Goal: Information Seeking & Learning: Compare options

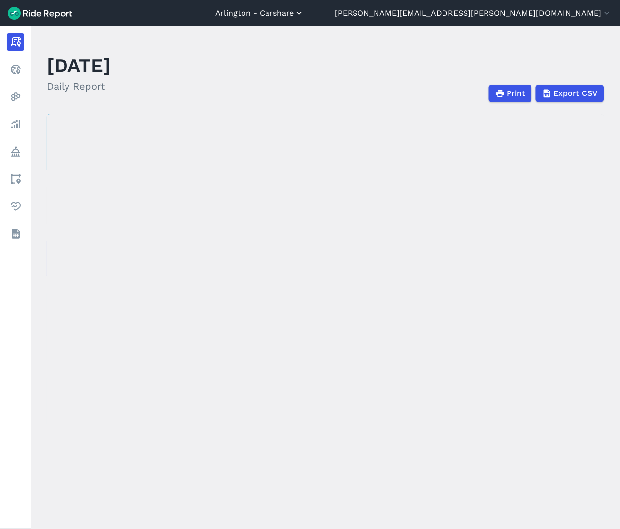
click at [304, 16] on icon "button" at bounding box center [299, 13] width 10 height 10
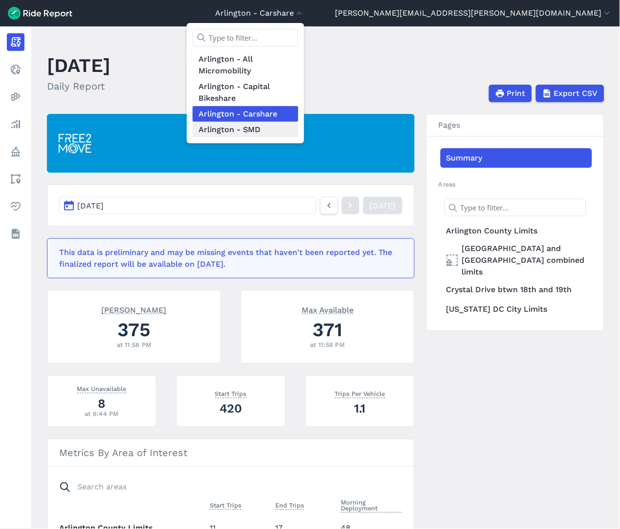
click at [298, 129] on link "Arlington - SMD" at bounding box center [246, 130] width 106 height 16
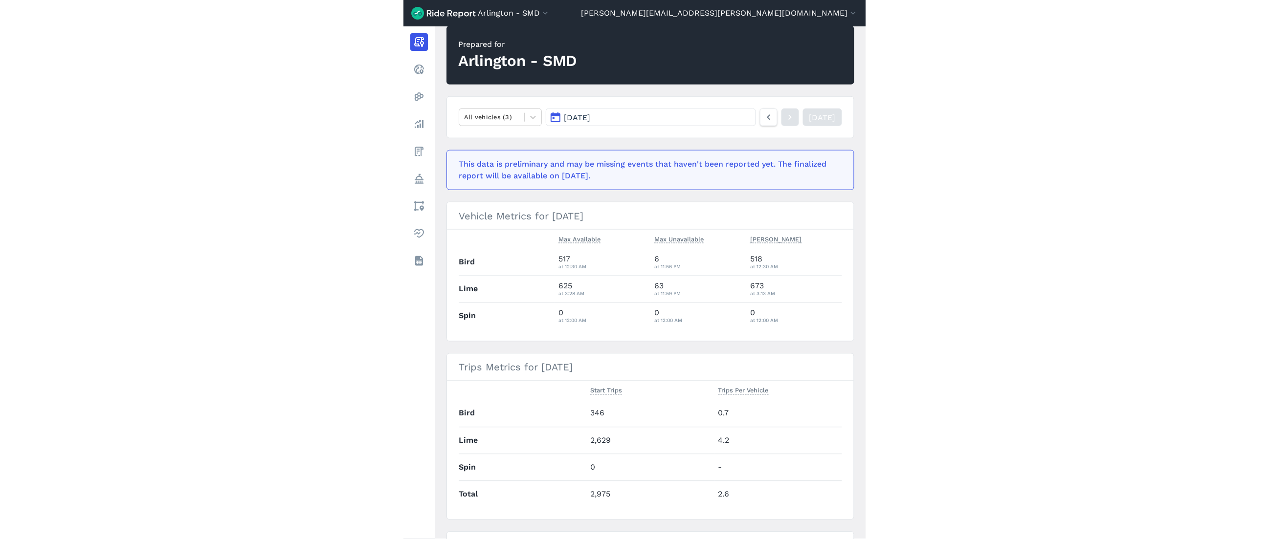
scroll to position [54, 0]
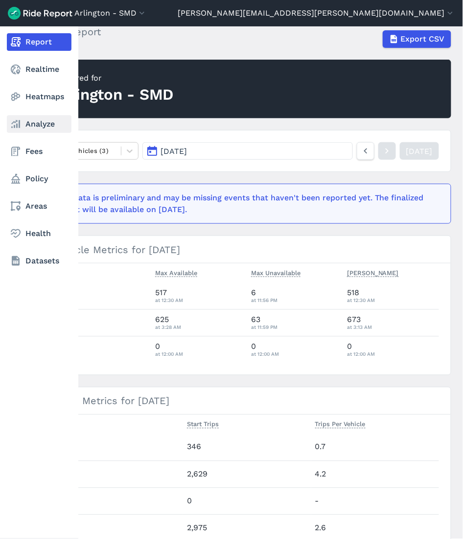
click at [21, 130] on link "Analyze" at bounding box center [39, 124] width 65 height 18
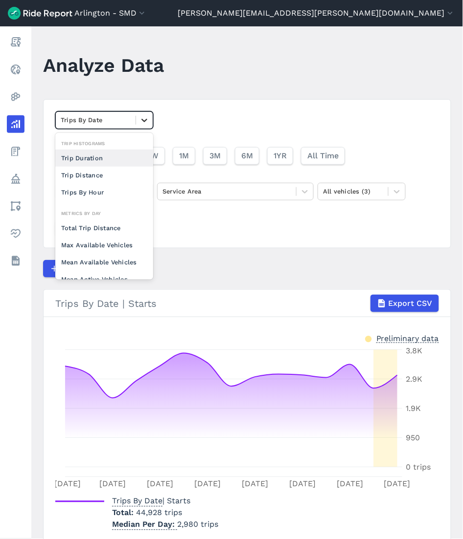
click at [138, 126] on div at bounding box center [144, 120] width 17 height 17
click at [111, 258] on div "Mean Available Vehicles" at bounding box center [104, 262] width 98 height 17
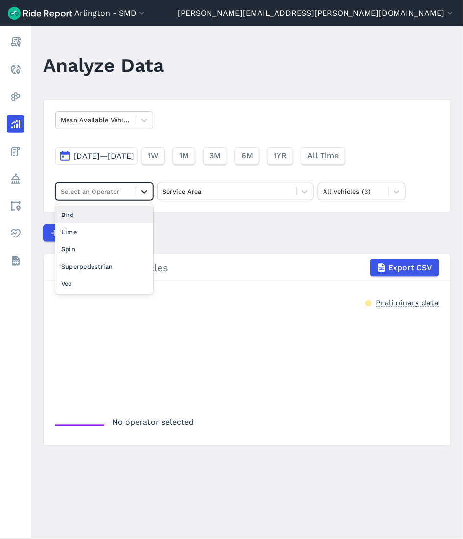
click at [140, 195] on icon at bounding box center [144, 192] width 10 height 10
click at [126, 213] on div "Bird" at bounding box center [104, 214] width 98 height 17
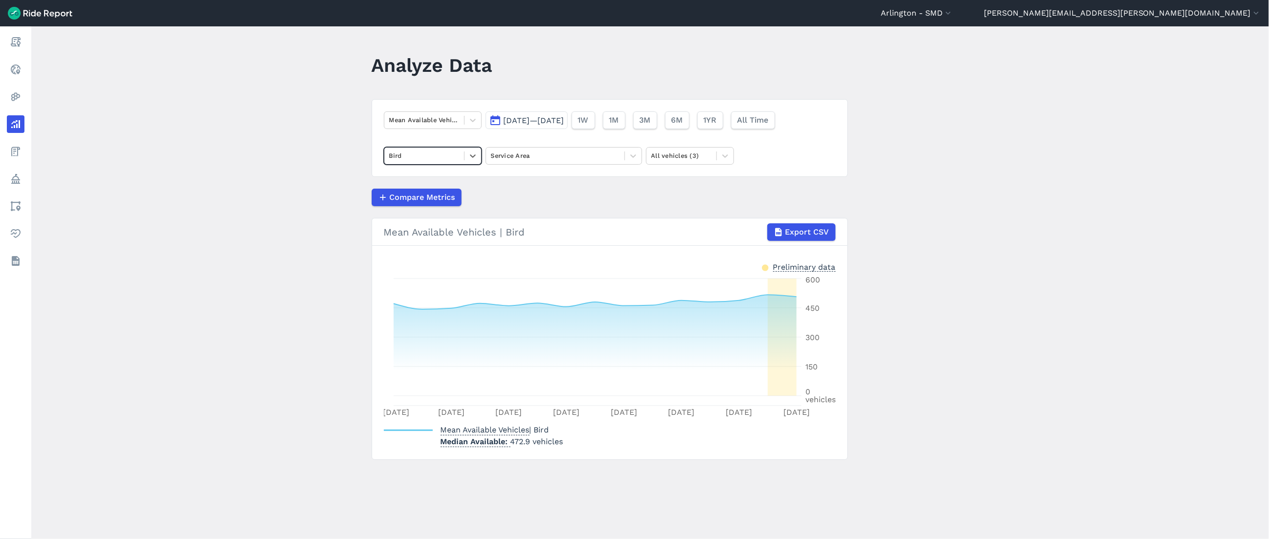
click at [452, 152] on div at bounding box center [424, 155] width 70 height 11
click at [471, 120] on icon at bounding box center [473, 120] width 10 height 10
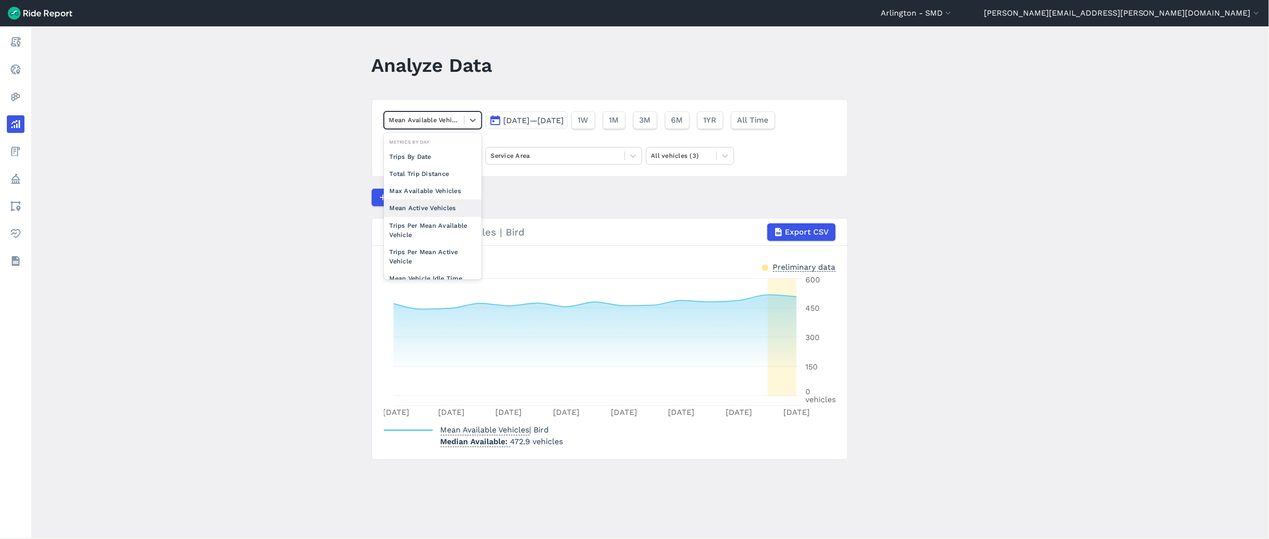
click at [441, 206] on div "Mean Active Vehicles" at bounding box center [433, 208] width 98 height 17
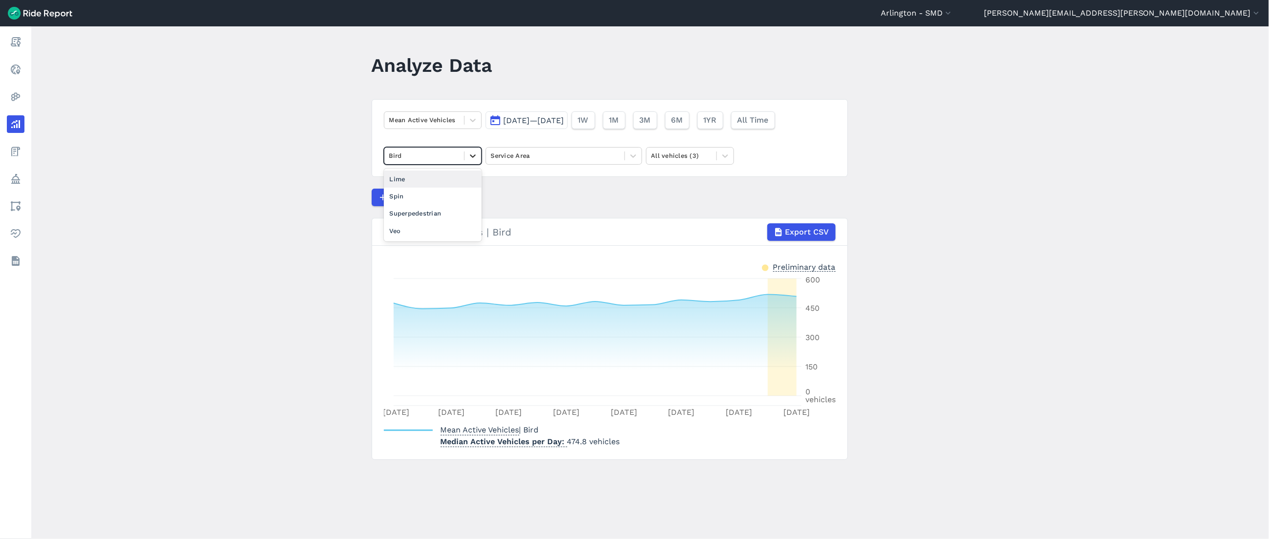
click at [466, 156] on div at bounding box center [473, 156] width 17 height 17
click at [470, 119] on icon at bounding box center [473, 120] width 10 height 10
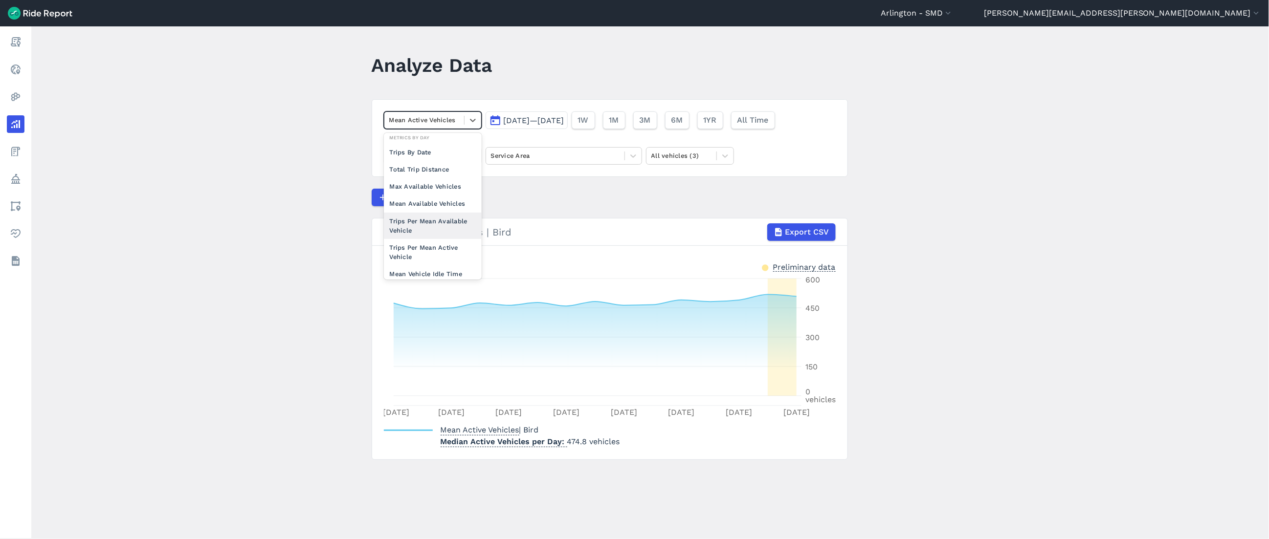
scroll to position [85, 0]
click at [455, 194] on div "Mean Available Vehicles" at bounding box center [433, 194] width 98 height 17
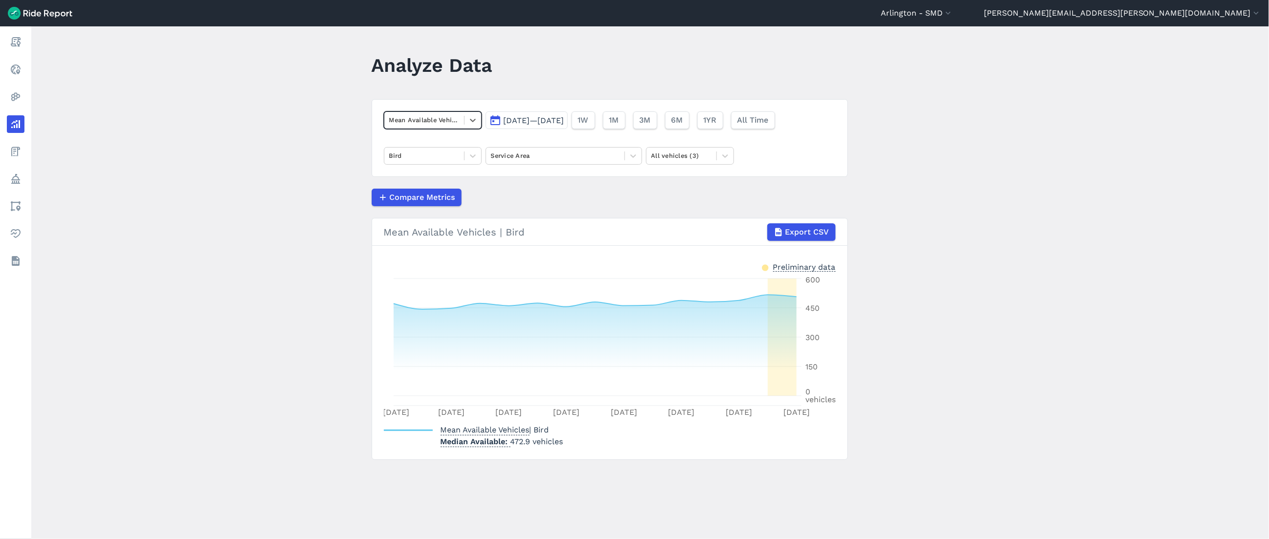
click at [460, 120] on div "Mean Available Vehicles" at bounding box center [424, 119] width 80 height 15
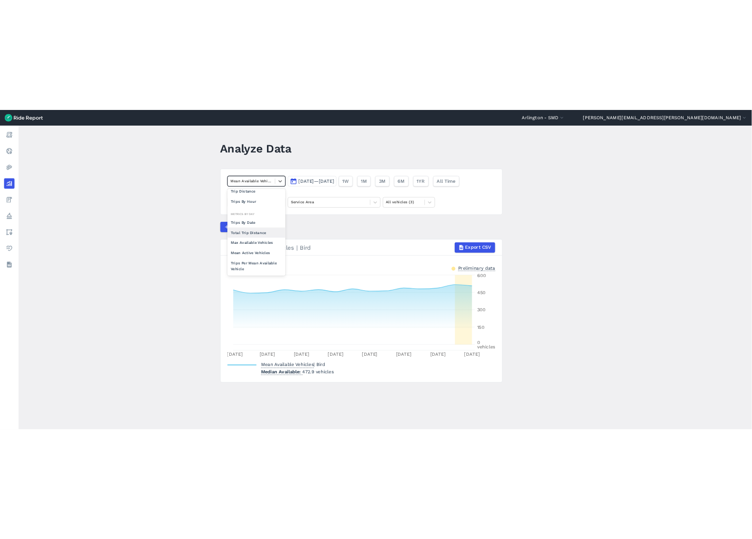
scroll to position [54, 0]
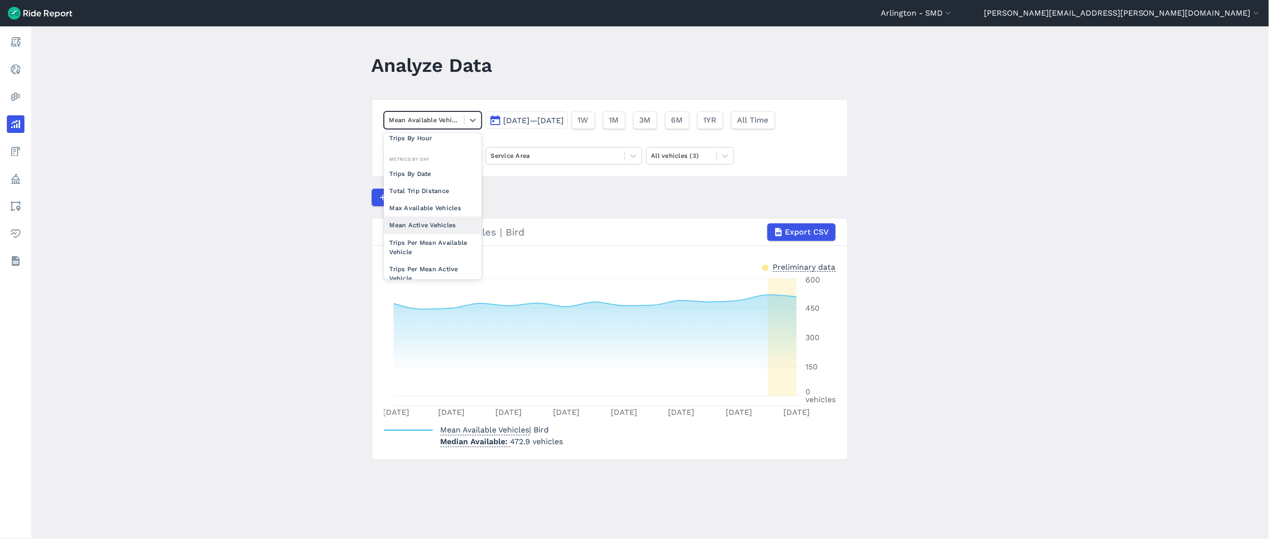
click at [455, 221] on div "Mean Active Vehicles" at bounding box center [433, 225] width 98 height 17
click at [522, 119] on span "[DATE]—[DATE]" at bounding box center [534, 120] width 61 height 9
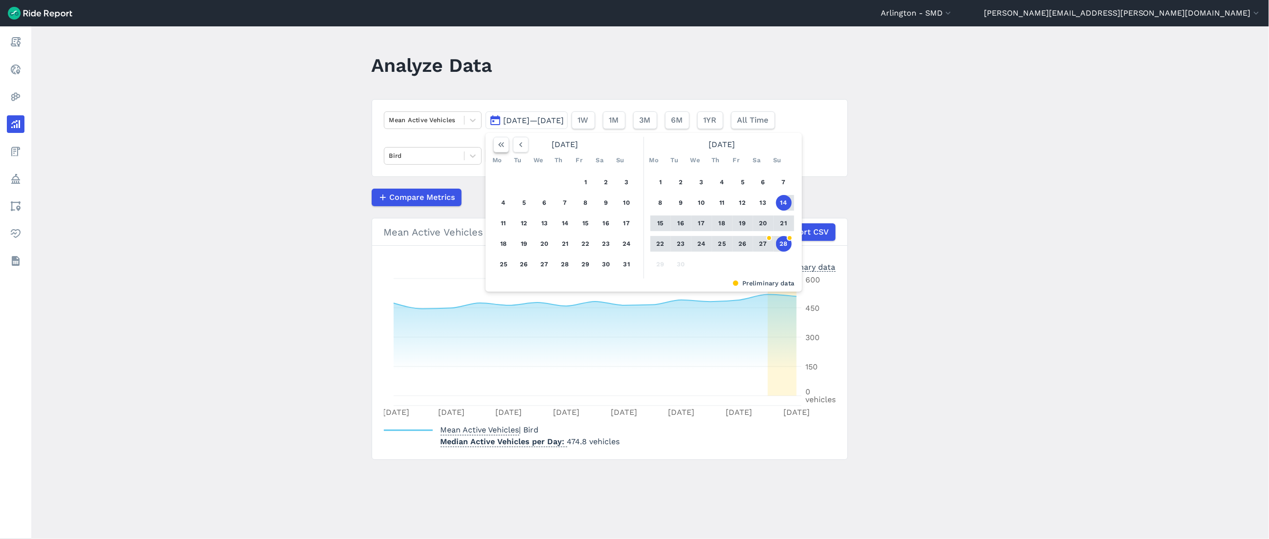
click at [499, 144] on icon "button" at bounding box center [501, 145] width 10 height 10
click at [620, 143] on icon "button" at bounding box center [767, 145] width 10 height 10
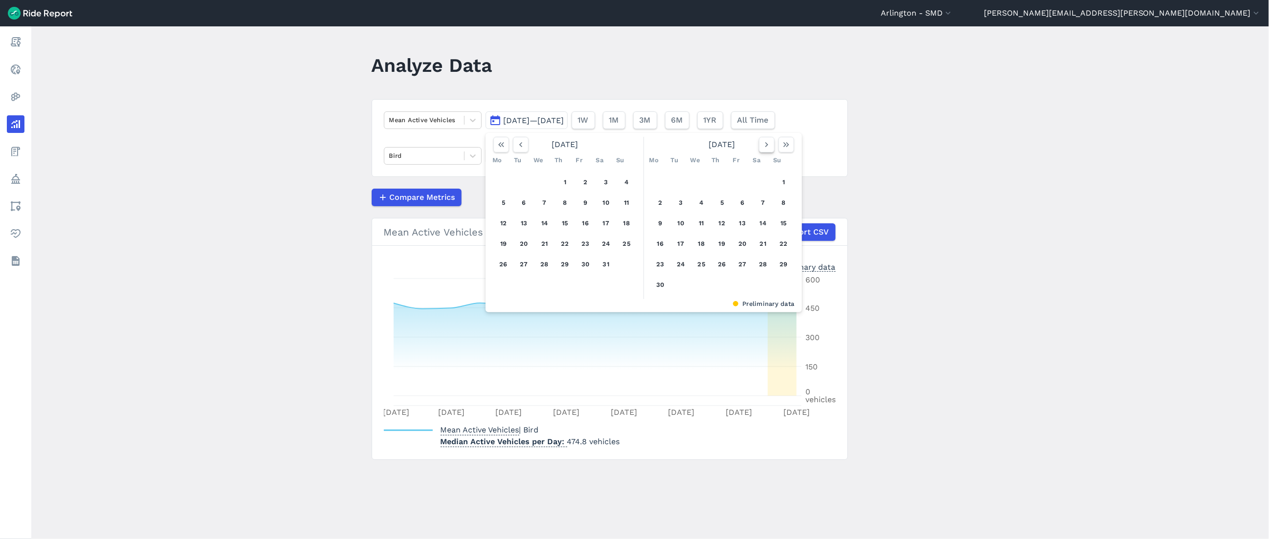
click at [620, 144] on icon "button" at bounding box center [767, 145] width 10 height 10
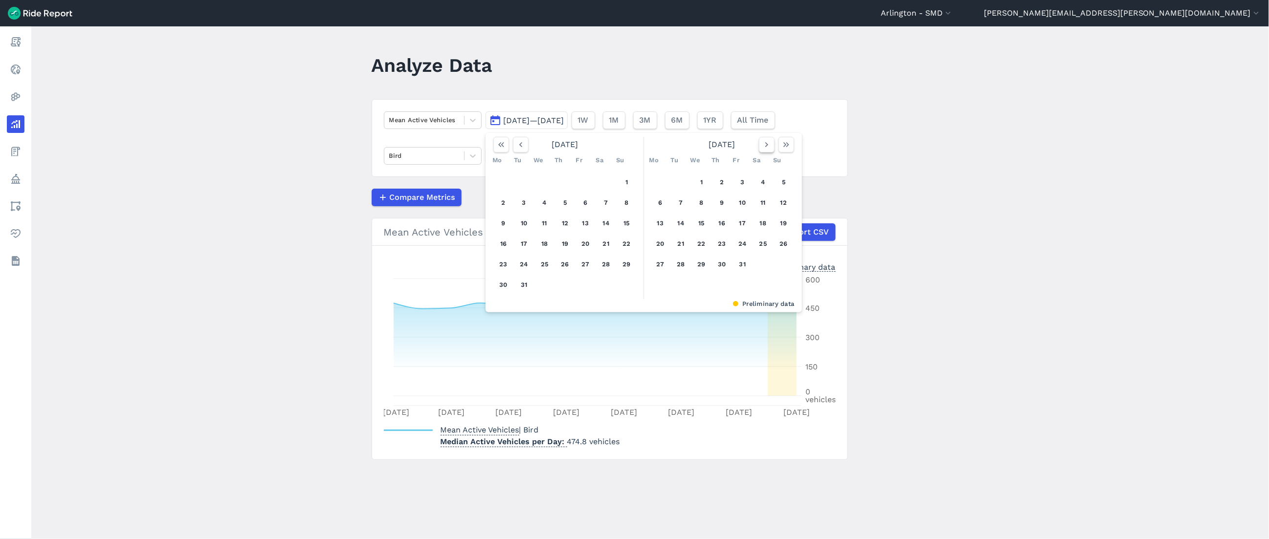
click at [620, 144] on icon "button" at bounding box center [767, 145] width 10 height 10
click at [522, 144] on icon "button" at bounding box center [521, 145] width 10 height 10
click at [544, 182] on button "1" at bounding box center [545, 183] width 16 height 16
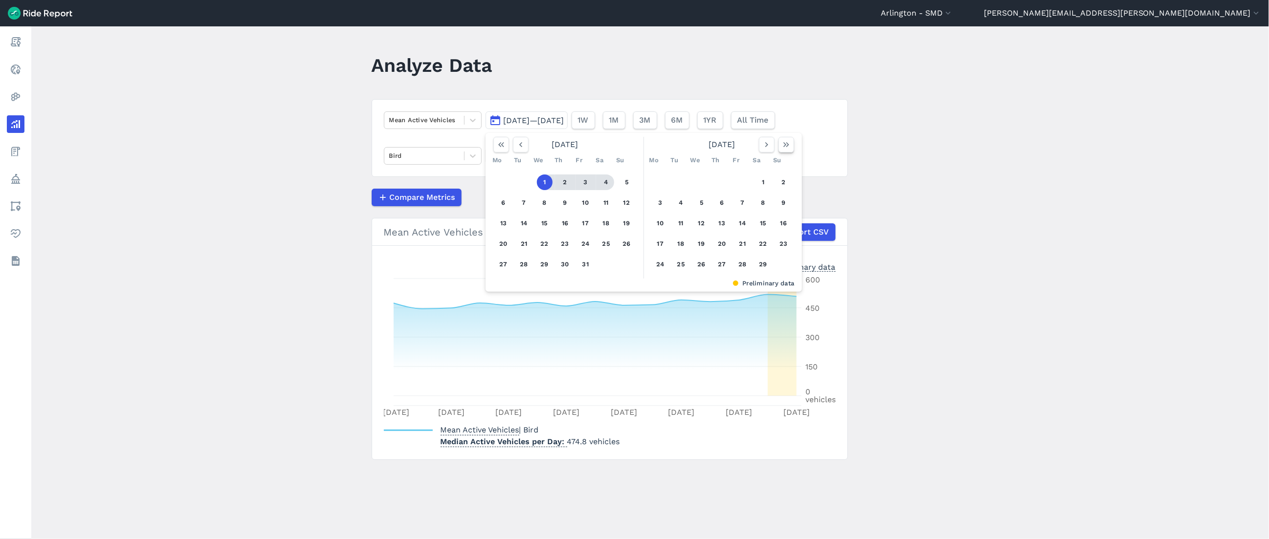
click at [620, 147] on icon "button" at bounding box center [786, 145] width 10 height 10
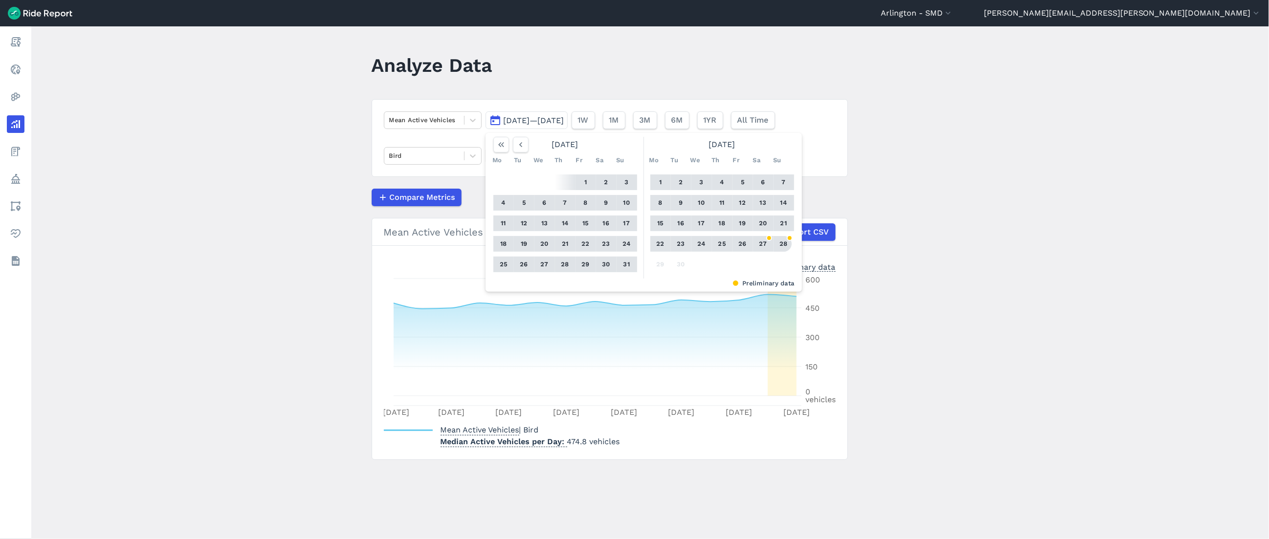
click at [620, 245] on button "28" at bounding box center [784, 244] width 16 height 16
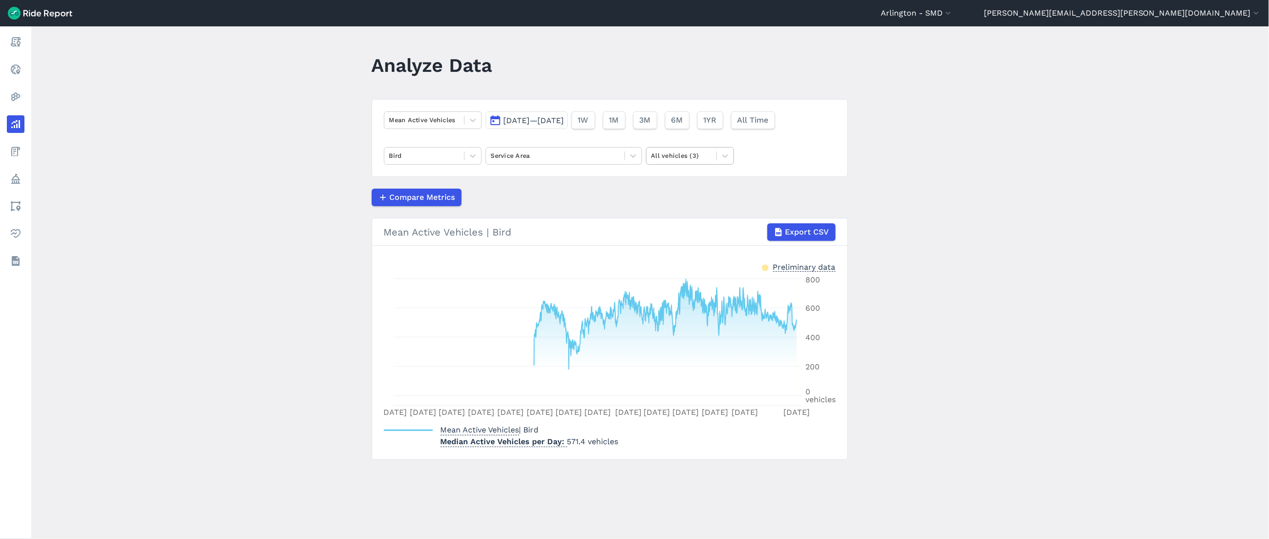
click at [620, 157] on div at bounding box center [681, 155] width 60 height 11
click at [620, 180] on div "E-Bikes" at bounding box center [690, 179] width 88 height 17
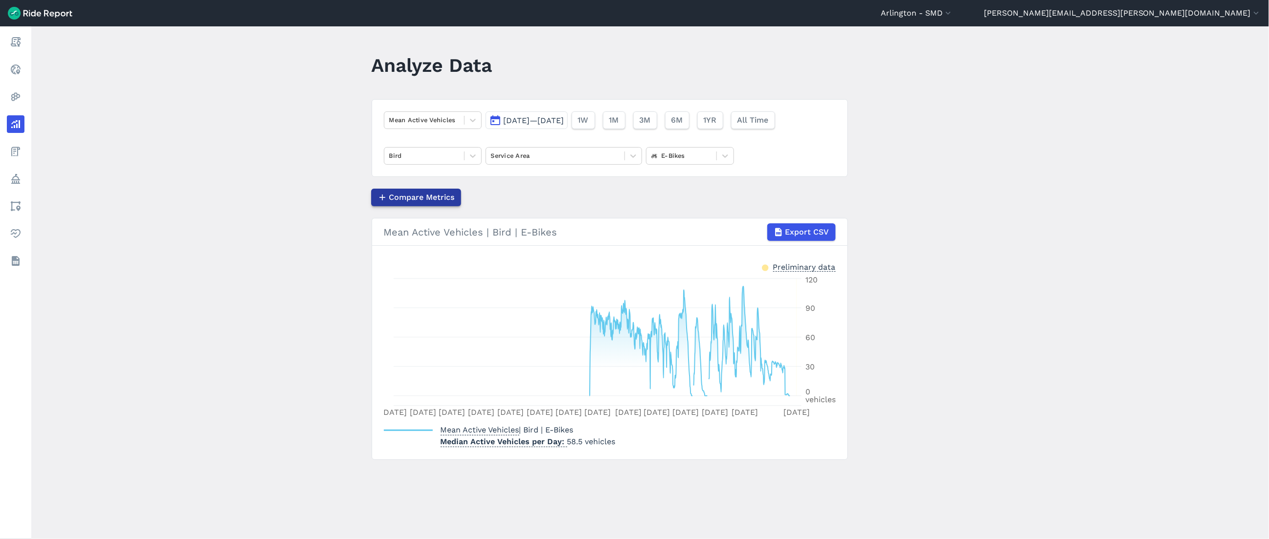
click at [426, 199] on span "Compare Metrics" at bounding box center [422, 198] width 66 height 12
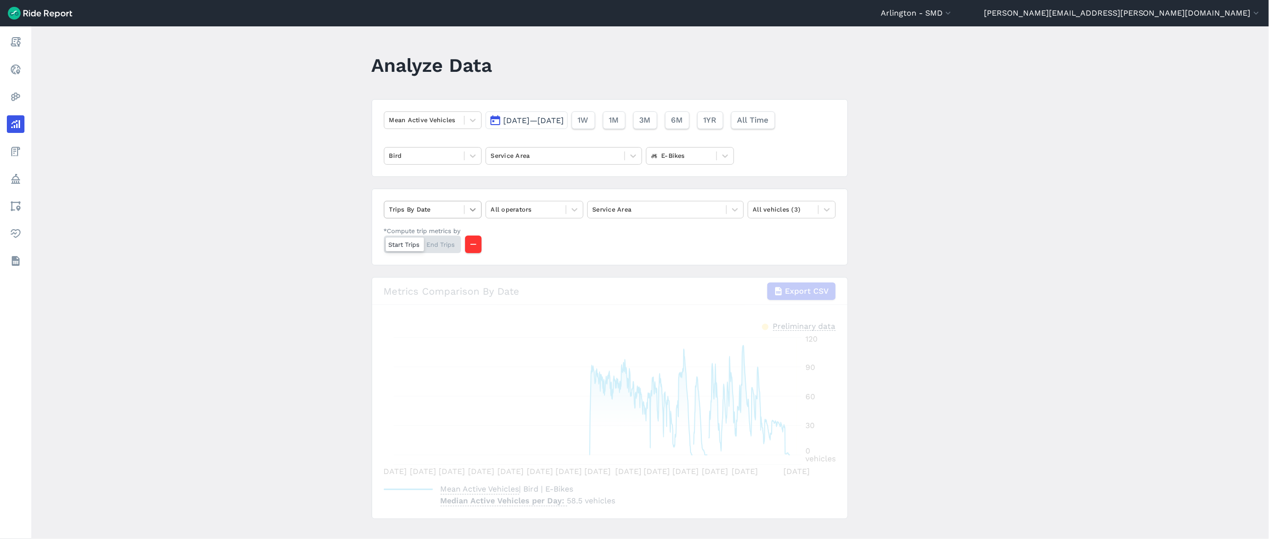
click at [468, 209] on icon at bounding box center [473, 210] width 10 height 10
click at [456, 266] on div "Mean Active Vehicles" at bounding box center [433, 267] width 98 height 17
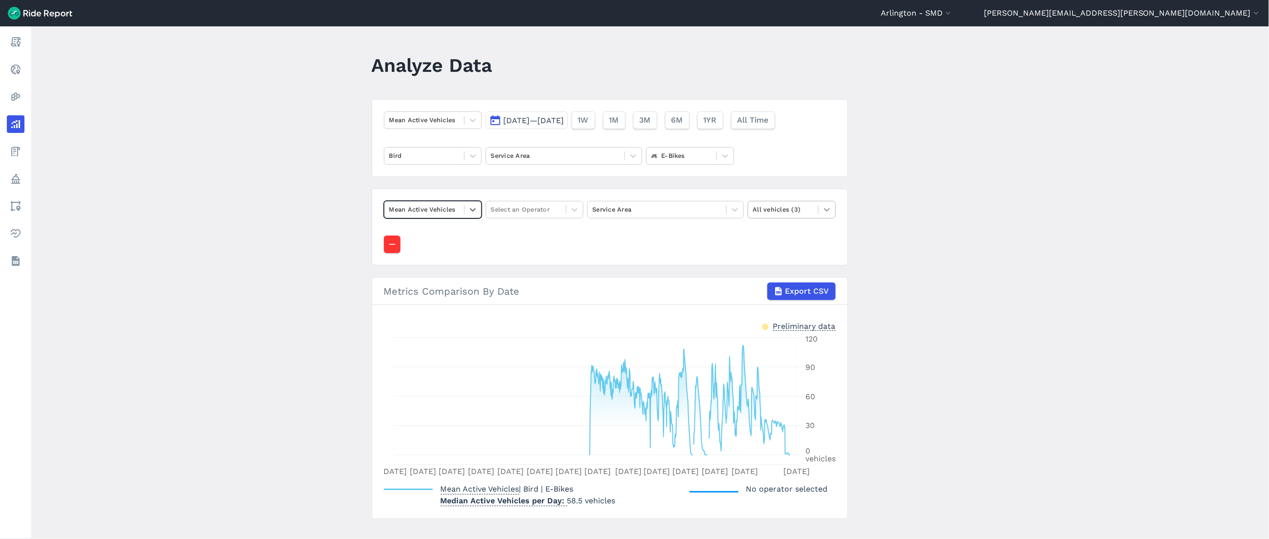
click at [620, 215] on icon at bounding box center [827, 210] width 10 height 10
click at [620, 276] on div "Scooters" at bounding box center [792, 267] width 88 height 17
click at [566, 209] on div at bounding box center [574, 209] width 17 height 17
click at [559, 233] on div "Bird" at bounding box center [535, 232] width 98 height 17
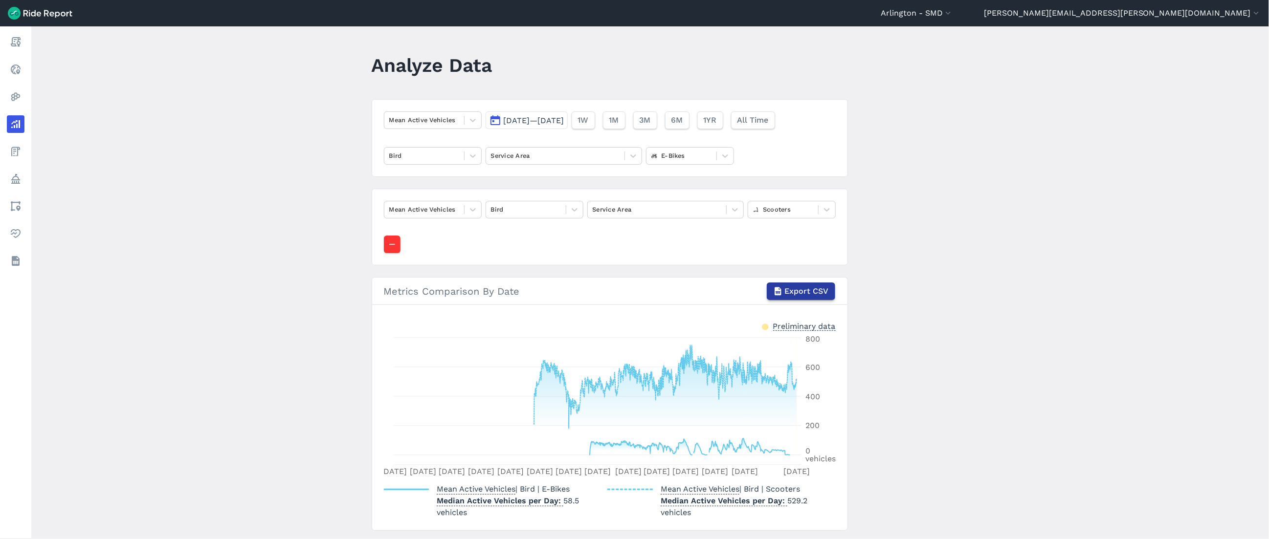
click at [620, 292] on span "Export CSV" at bounding box center [807, 292] width 44 height 12
click at [468, 156] on icon at bounding box center [473, 156] width 10 height 10
click at [460, 180] on div "Lime" at bounding box center [433, 179] width 98 height 17
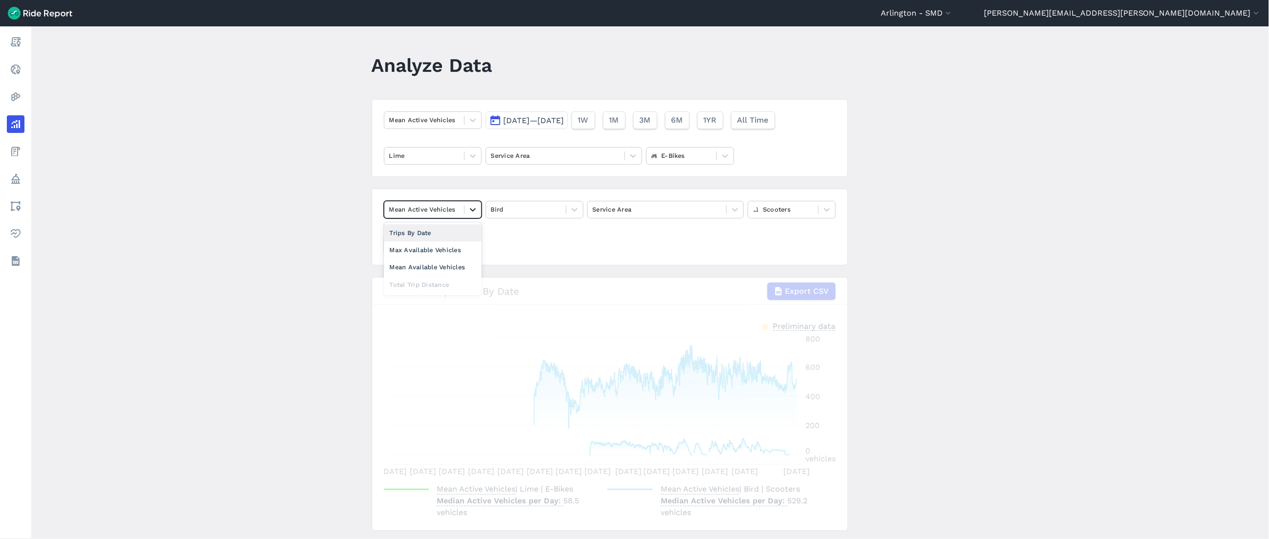
click at [466, 211] on div at bounding box center [473, 209] width 17 height 17
click at [468, 211] on icon at bounding box center [473, 210] width 10 height 10
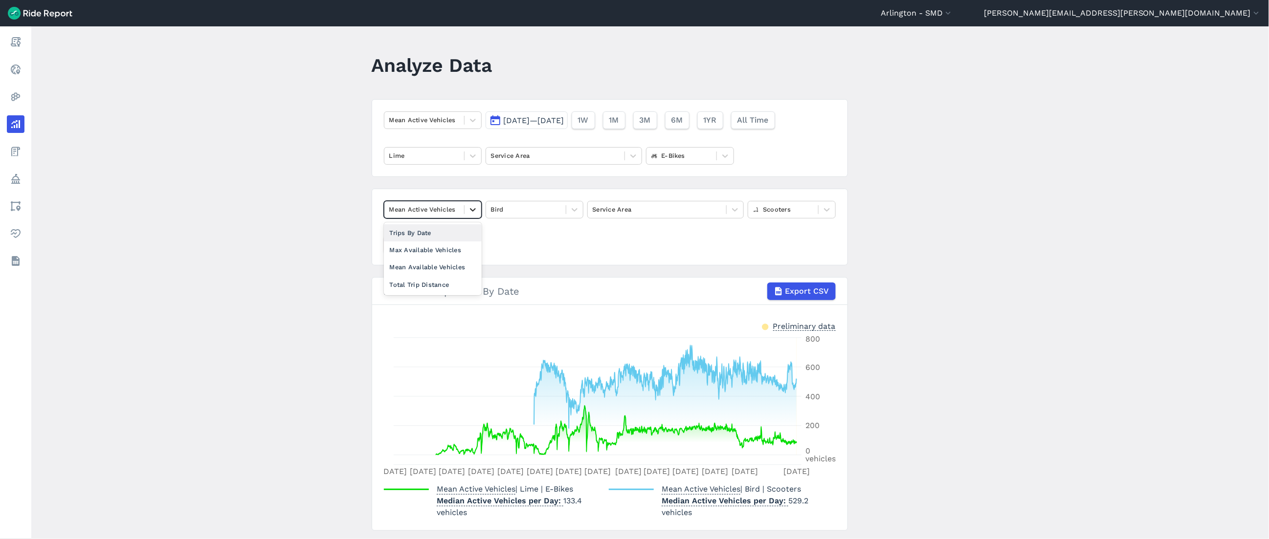
click at [468, 211] on icon at bounding box center [473, 210] width 10 height 10
click at [576, 212] on icon at bounding box center [575, 210] width 10 height 10
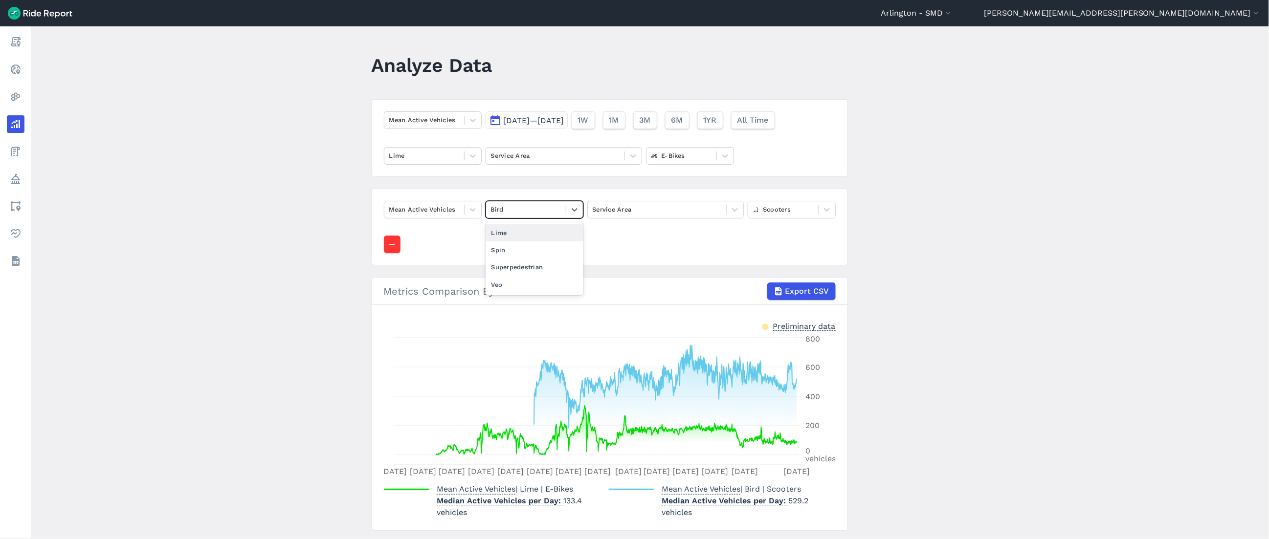
click at [568, 233] on div "Lime" at bounding box center [535, 232] width 98 height 17
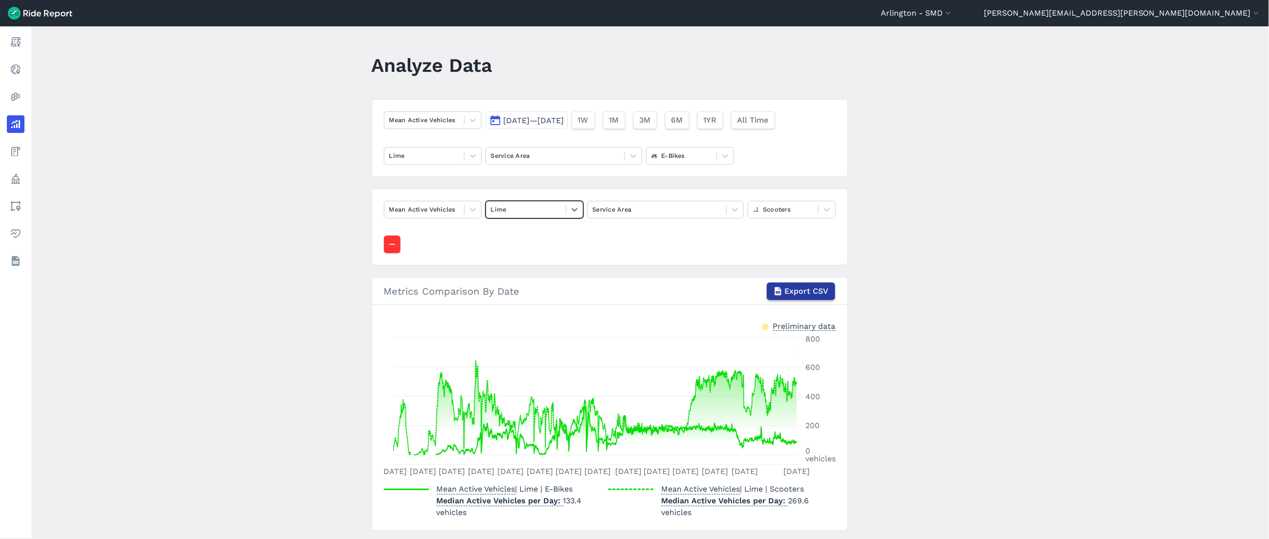
click at [620, 295] on span "Export CSV" at bounding box center [807, 292] width 44 height 12
click at [468, 154] on icon at bounding box center [473, 156] width 10 height 10
click at [447, 195] on div "Spin" at bounding box center [433, 196] width 98 height 17
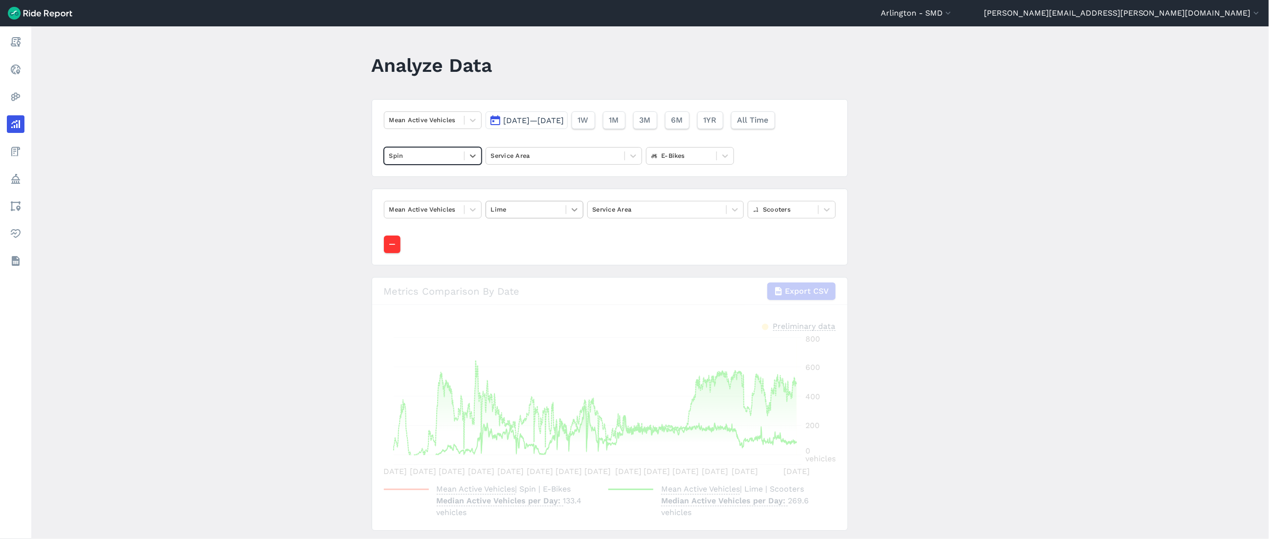
click at [573, 211] on icon at bounding box center [575, 209] width 6 height 3
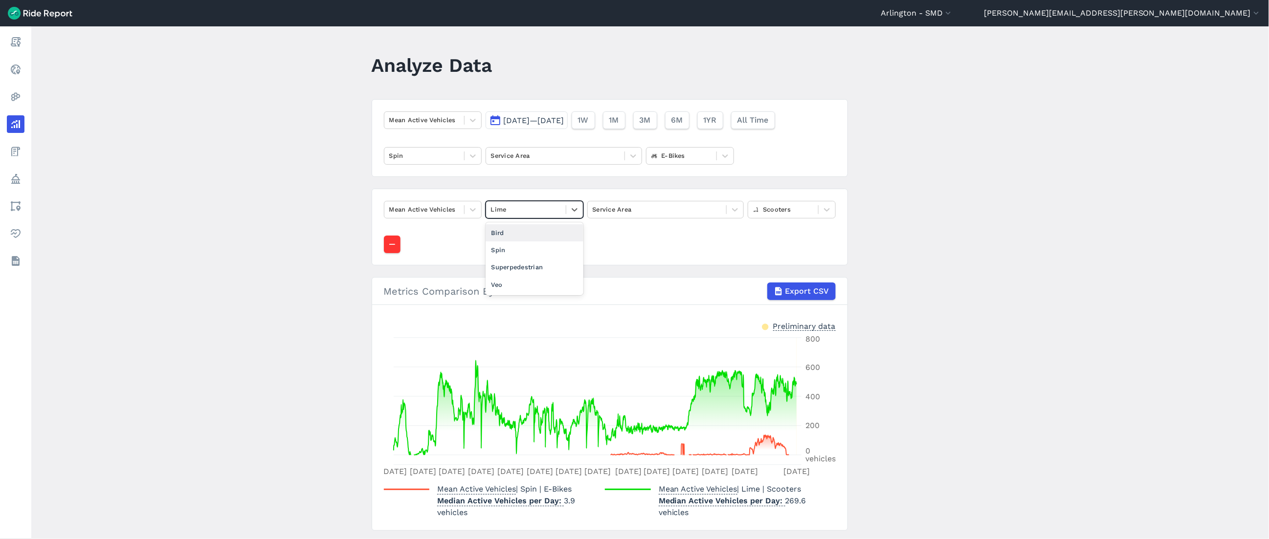
click at [553, 251] on div "Spin" at bounding box center [535, 250] width 98 height 17
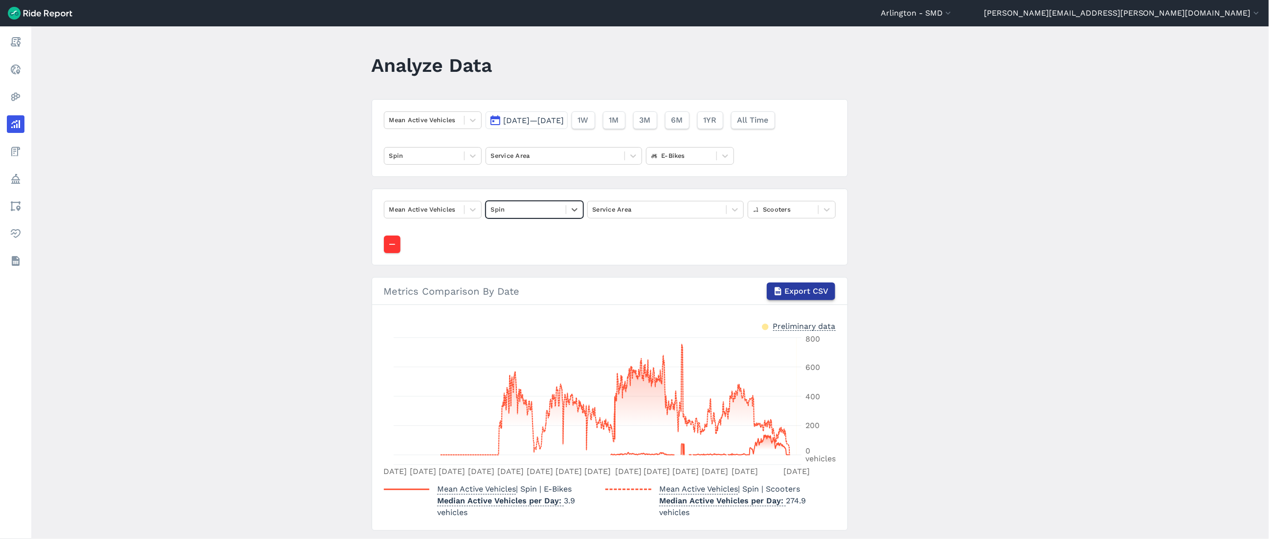
click at [620, 290] on icon "button" at bounding box center [778, 292] width 10 height 10
click at [465, 152] on div at bounding box center [473, 156] width 17 height 17
click at [451, 212] on div "Superpedestrian" at bounding box center [433, 213] width 98 height 17
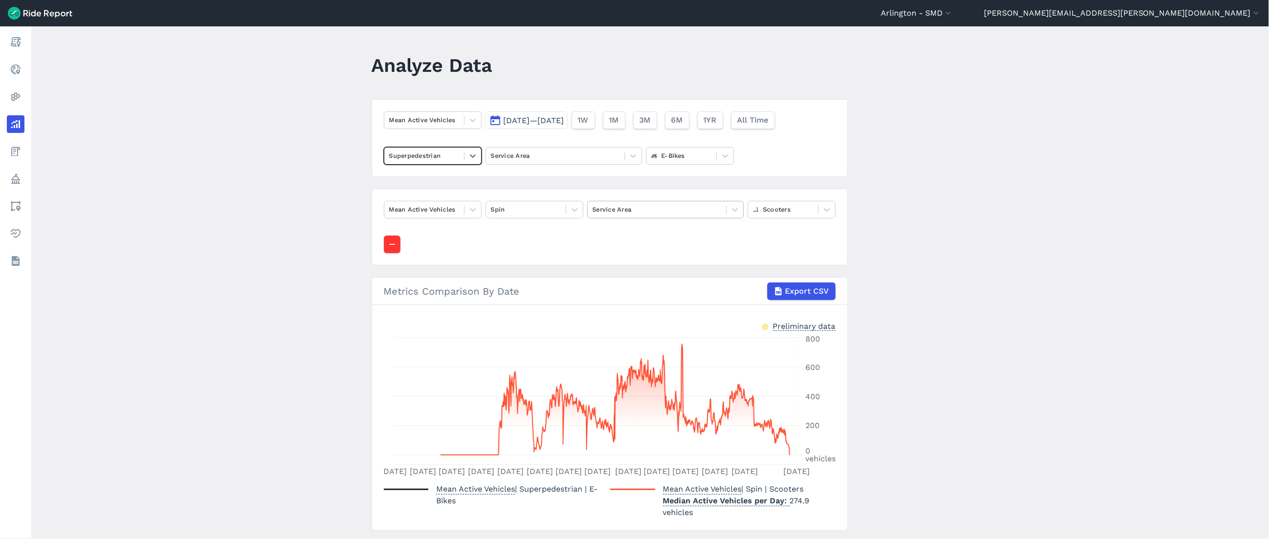
click at [620, 212] on div at bounding box center [657, 209] width 129 height 11
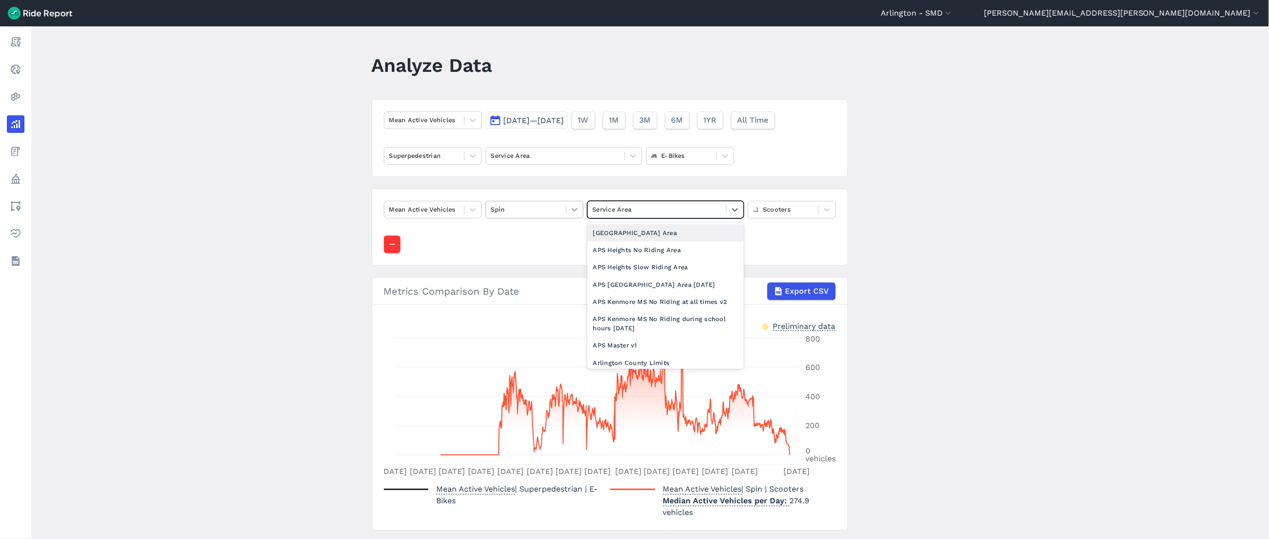
click at [572, 204] on div at bounding box center [574, 209] width 17 height 17
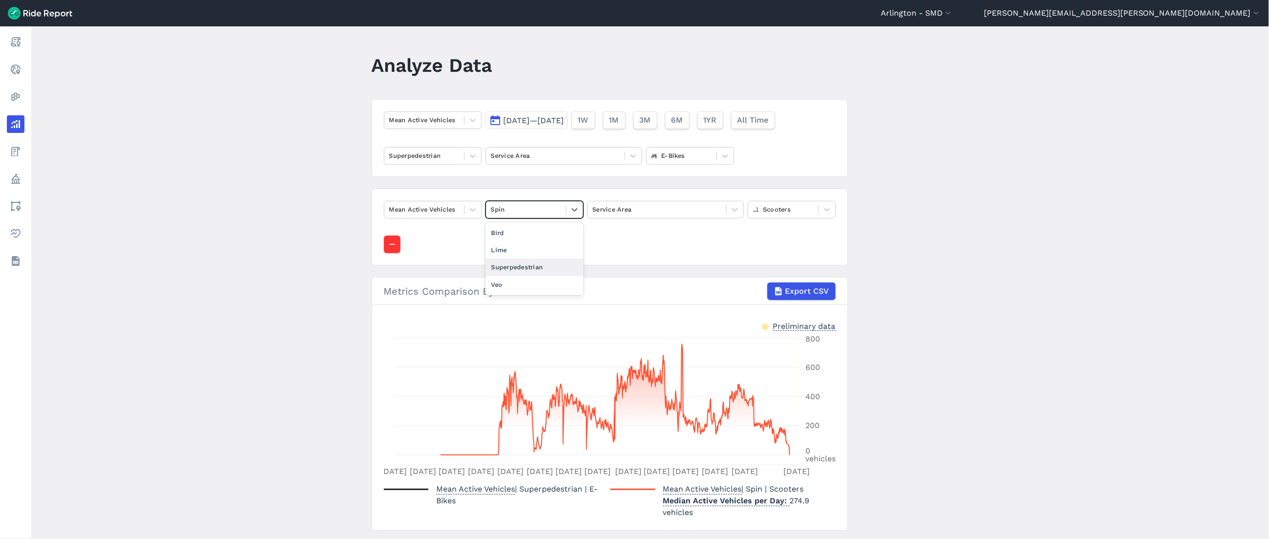
click at [543, 261] on div "Superpedestrian" at bounding box center [535, 267] width 98 height 17
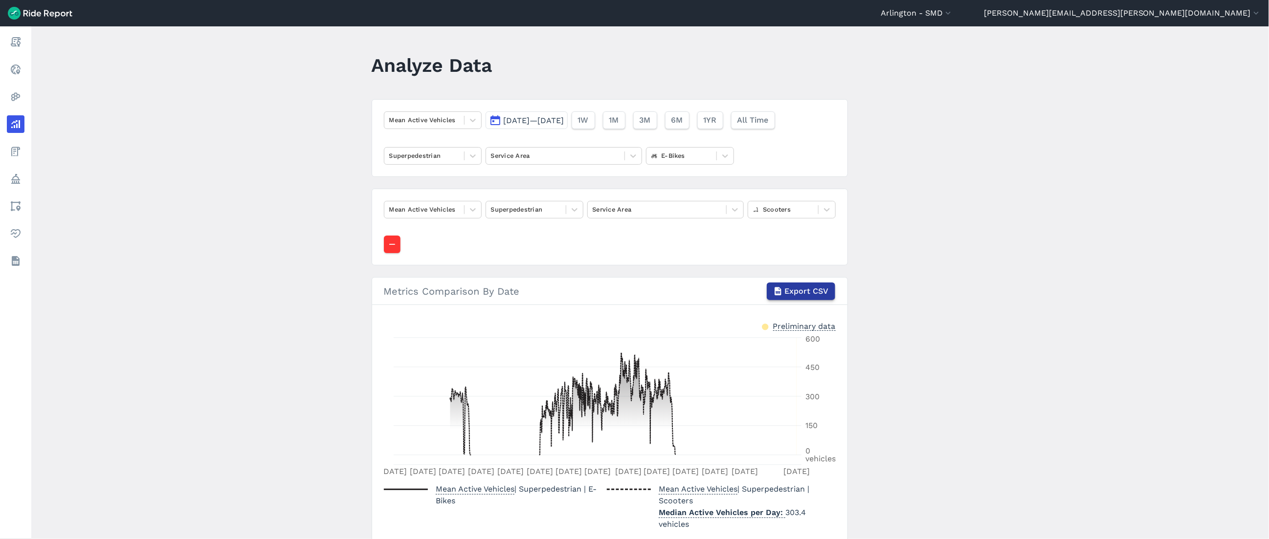
click at [620, 289] on span "Export CSV" at bounding box center [807, 292] width 44 height 12
click at [475, 157] on icon at bounding box center [473, 156] width 10 height 10
click at [449, 226] on div "Veo" at bounding box center [433, 231] width 98 height 17
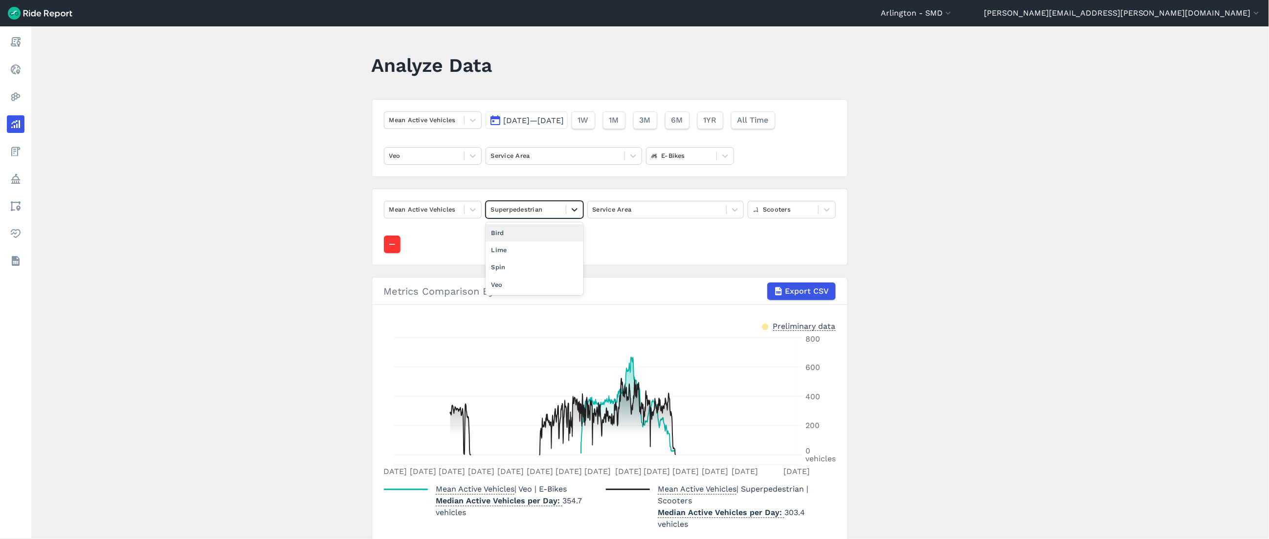
click at [576, 210] on icon at bounding box center [575, 210] width 10 height 10
click at [553, 280] on div "Veo" at bounding box center [535, 284] width 98 height 17
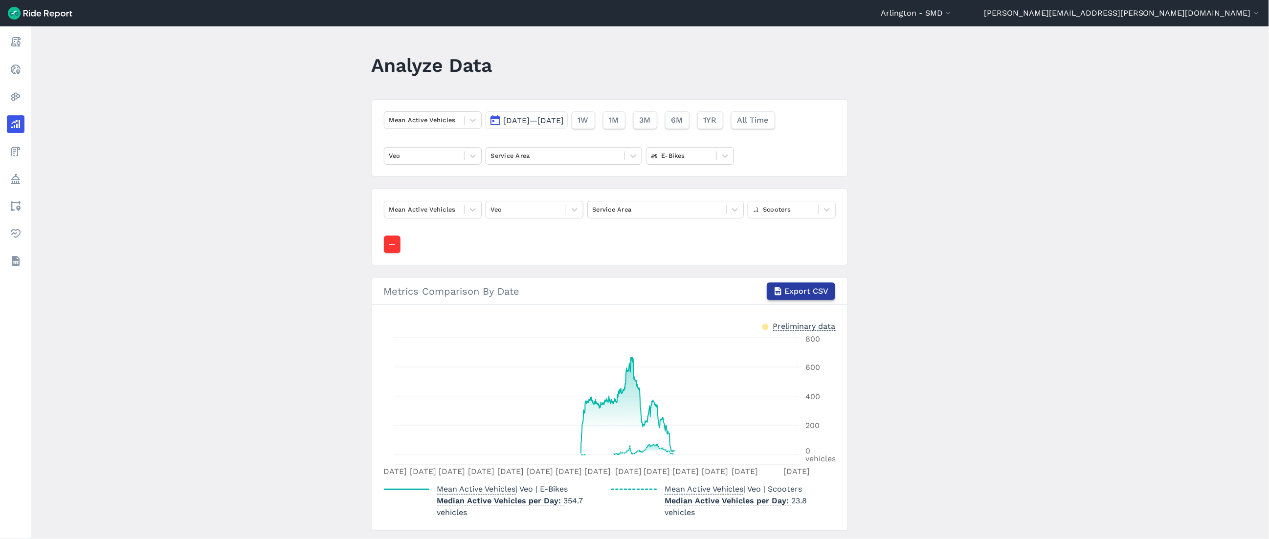
click at [620, 292] on span "Export CSV" at bounding box center [807, 292] width 44 height 12
click at [620, 96] on main "Analyze Data Mean Active Vehicles [DATE]—[DATE] 1W 1M 3M 6M 1YR All Time Veo Se…" at bounding box center [650, 282] width 1238 height 513
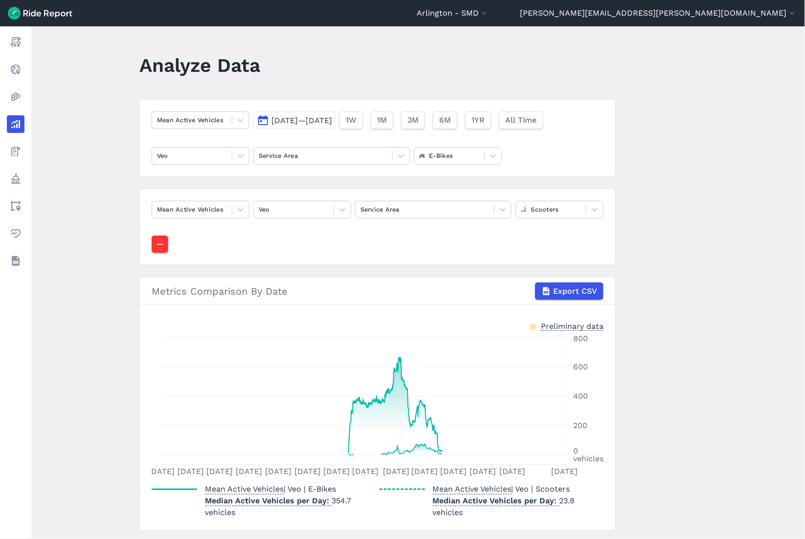
click at [620, 97] on main "Analyze Data Mean Active Vehicles [DATE]—[DATE] 1W 1M 3M 6M 1YR All Time Veo Se…" at bounding box center [418, 282] width 774 height 513
click at [620, 215] on main "Analyze Data Mean Active Vehicles [DATE]—[DATE] 1W 1M 3M 6M 1YR All Time Veo Se…" at bounding box center [418, 282] width 774 height 513
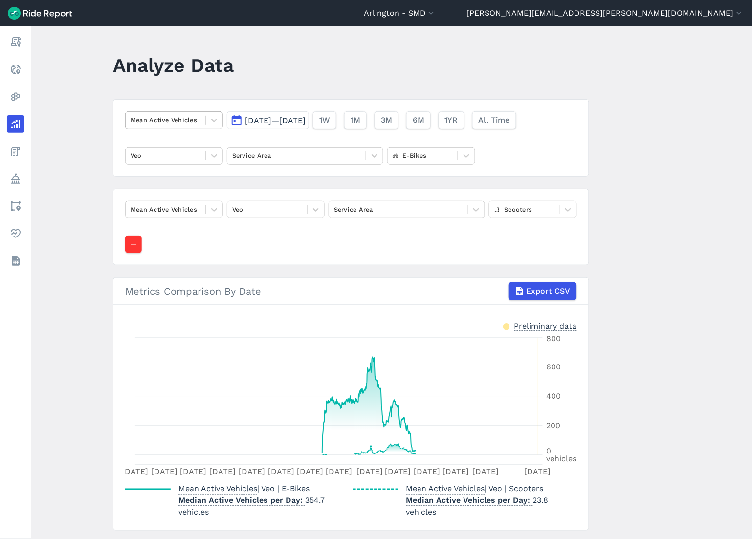
click at [201, 123] on div "Mean Active Vehicles" at bounding box center [166, 119] width 80 height 15
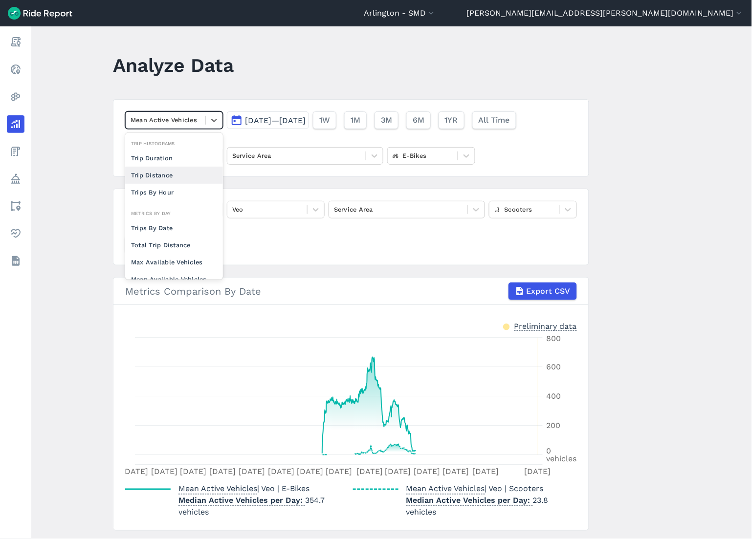
click at [181, 175] on div "Trip Distance" at bounding box center [174, 175] width 98 height 17
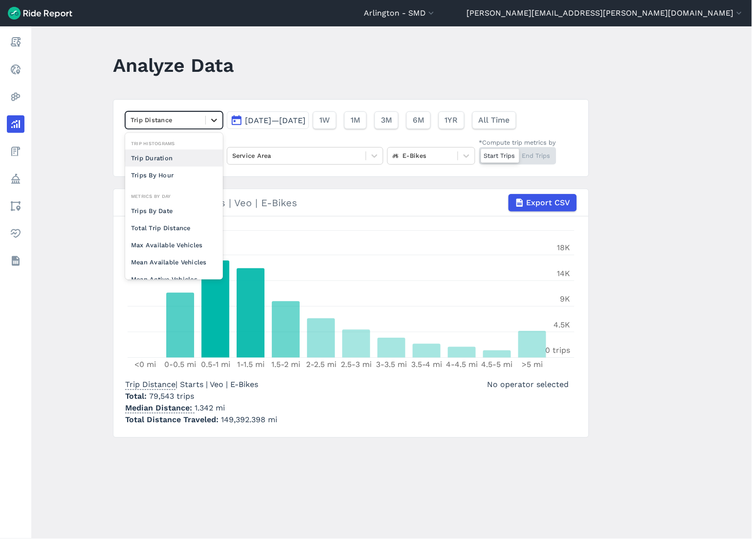
click at [213, 118] on icon at bounding box center [214, 120] width 10 height 10
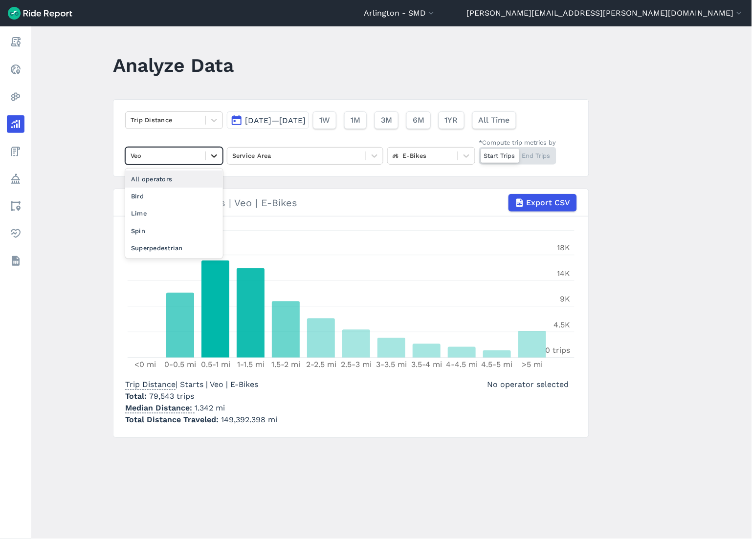
click at [206, 152] on div at bounding box center [214, 156] width 17 height 17
click at [203, 182] on div "All operators" at bounding box center [174, 179] width 98 height 17
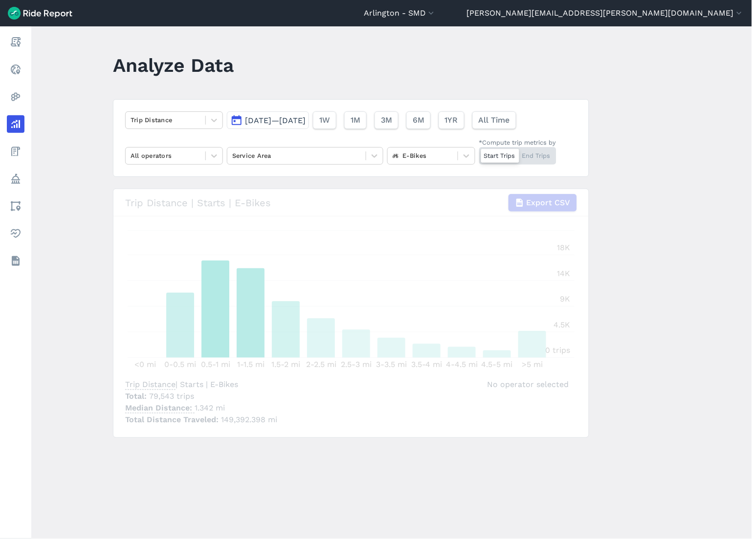
click at [309, 126] on button "[DATE]—[DATE]" at bounding box center [268, 121] width 82 height 18
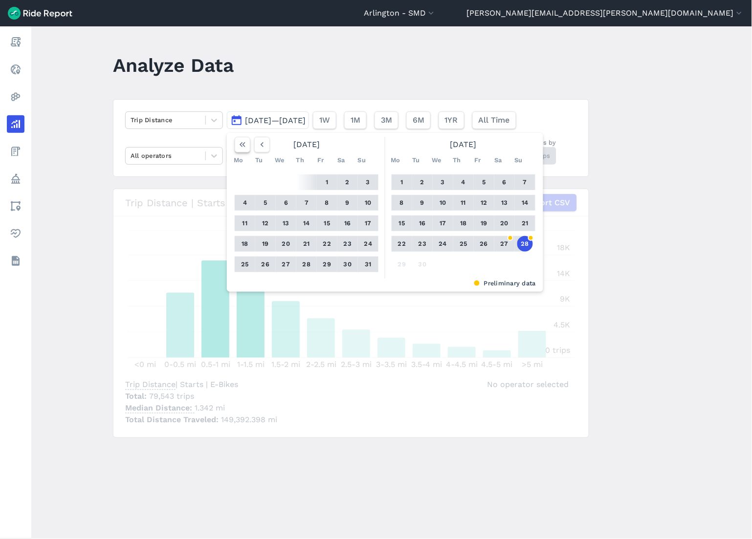
click at [241, 147] on use "button" at bounding box center [243, 144] width 6 height 5
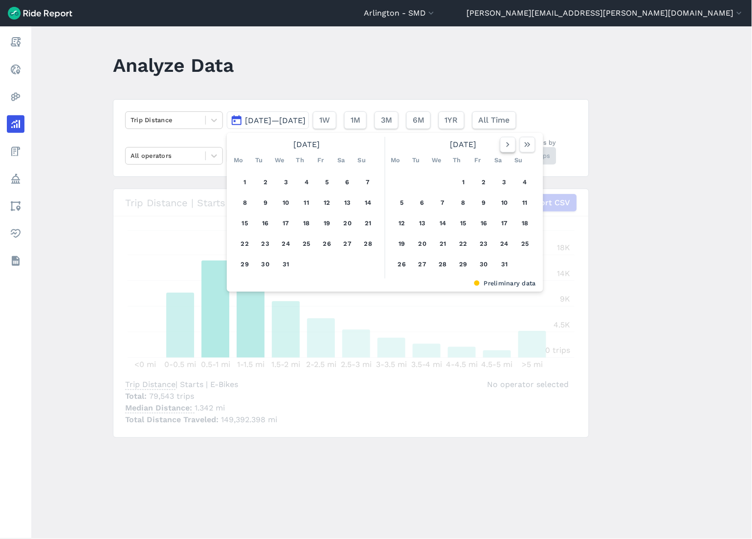
click at [509, 148] on icon "button" at bounding box center [508, 145] width 10 height 10
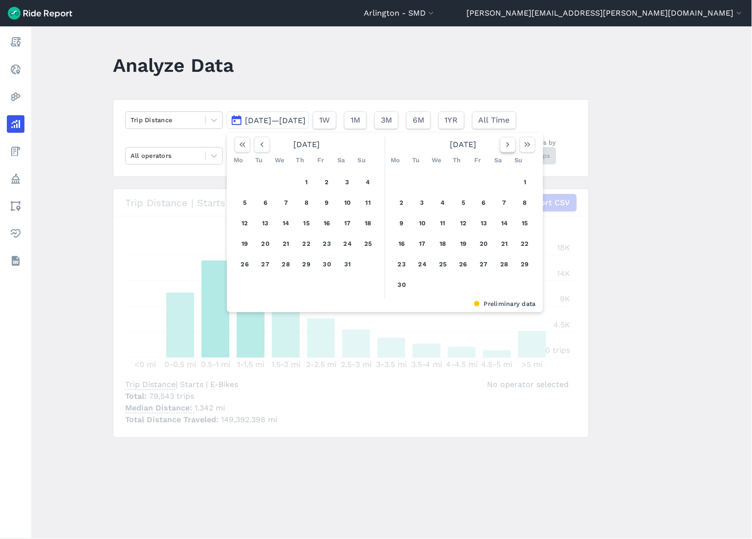
click at [509, 148] on icon "button" at bounding box center [508, 145] width 10 height 10
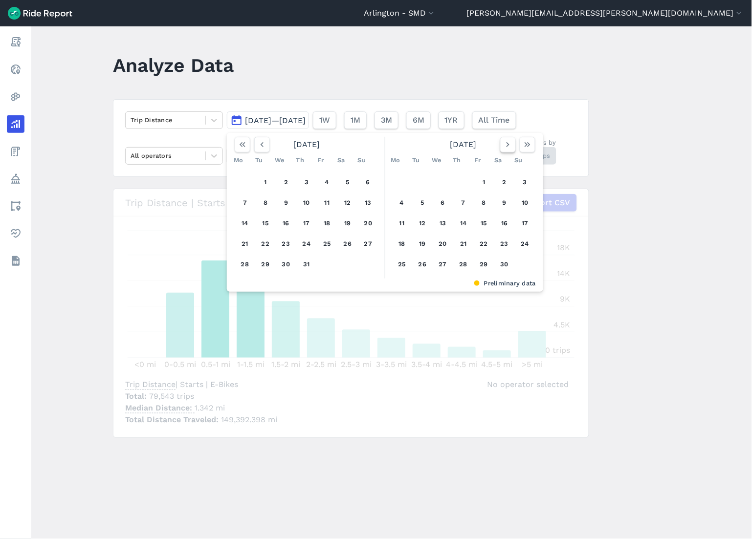
click at [509, 148] on icon "button" at bounding box center [508, 145] width 10 height 10
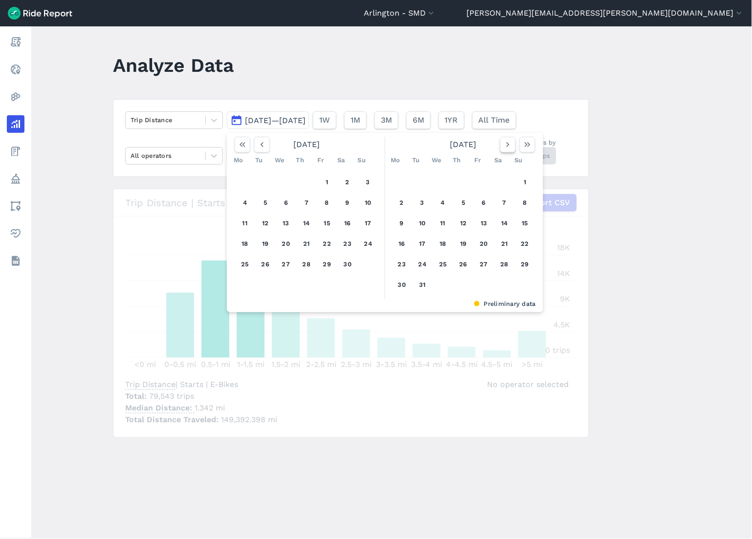
click at [509, 148] on icon "button" at bounding box center [508, 145] width 10 height 10
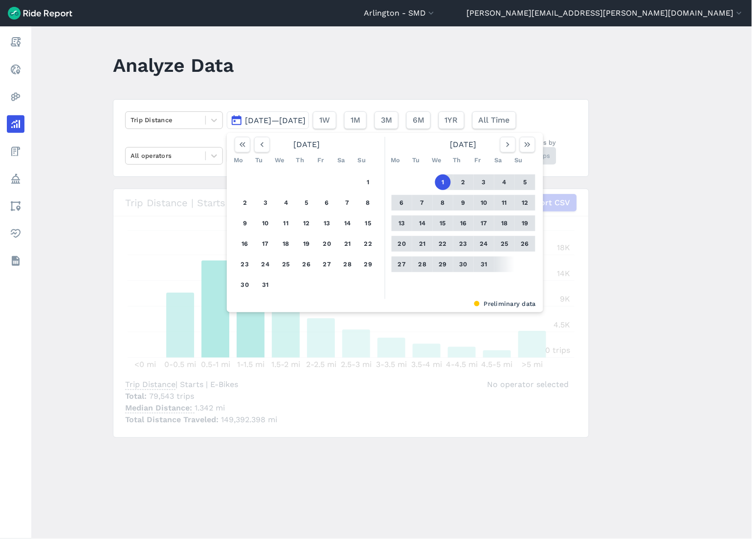
click at [443, 181] on button "1" at bounding box center [443, 183] width 16 height 16
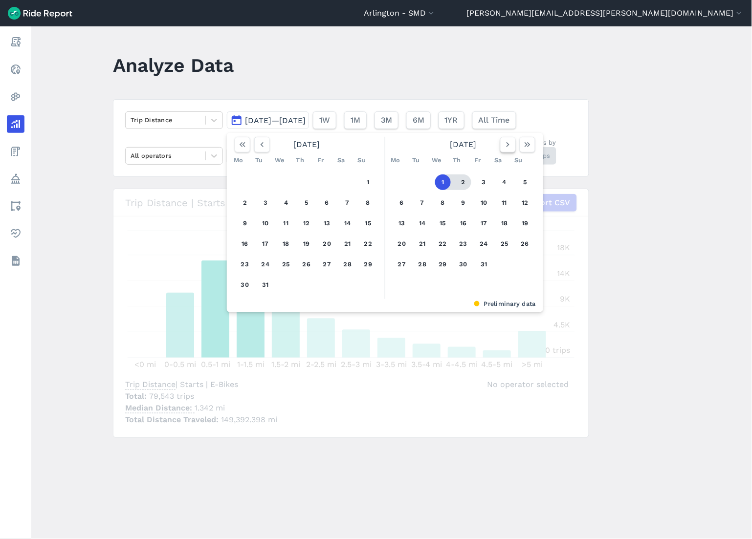
click at [508, 147] on icon "button" at bounding box center [508, 145] width 10 height 10
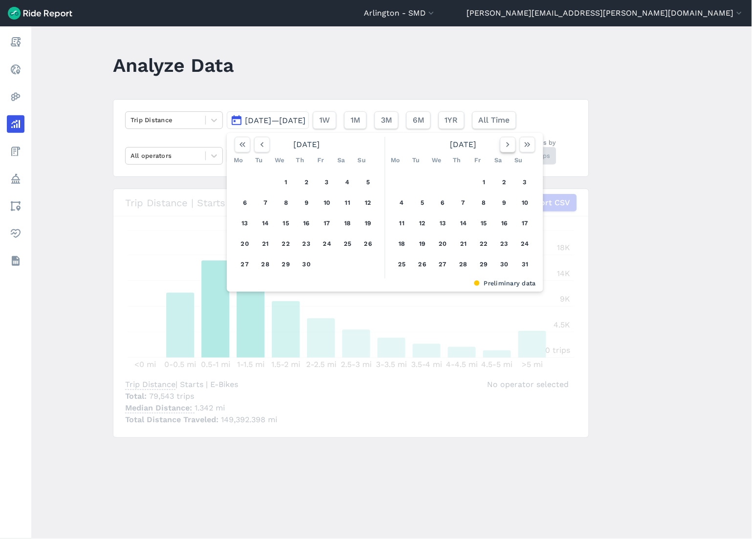
click at [508, 147] on icon "button" at bounding box center [508, 145] width 10 height 10
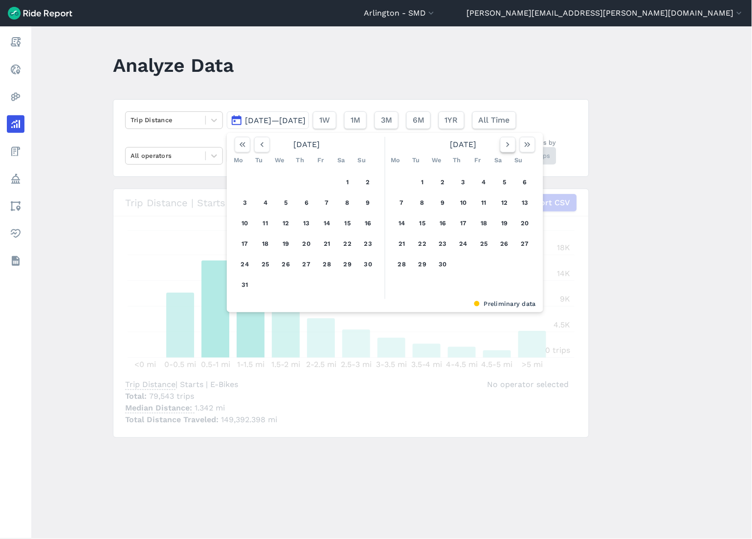
click at [508, 147] on icon "button" at bounding box center [508, 145] width 10 height 10
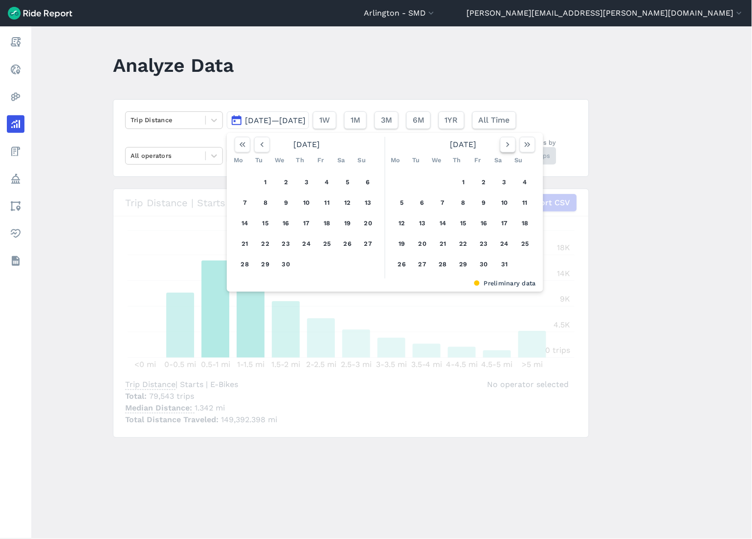
click at [508, 147] on icon "button" at bounding box center [508, 145] width 10 height 10
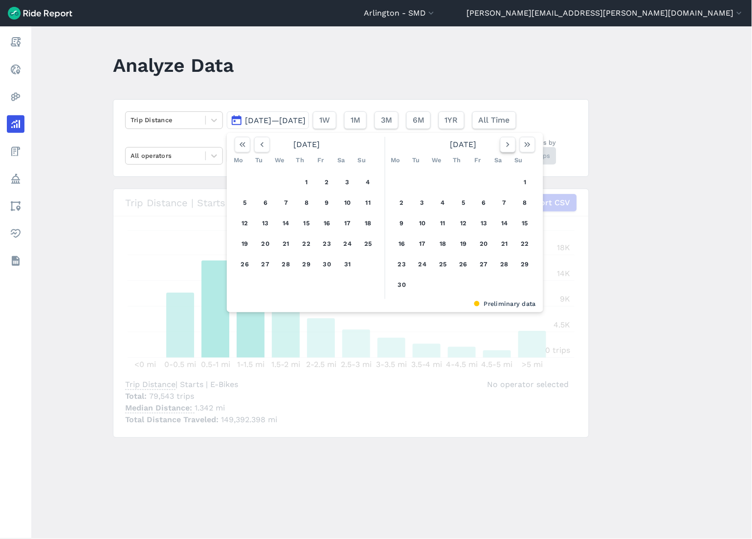
click at [508, 147] on icon "button" at bounding box center [508, 145] width 10 height 10
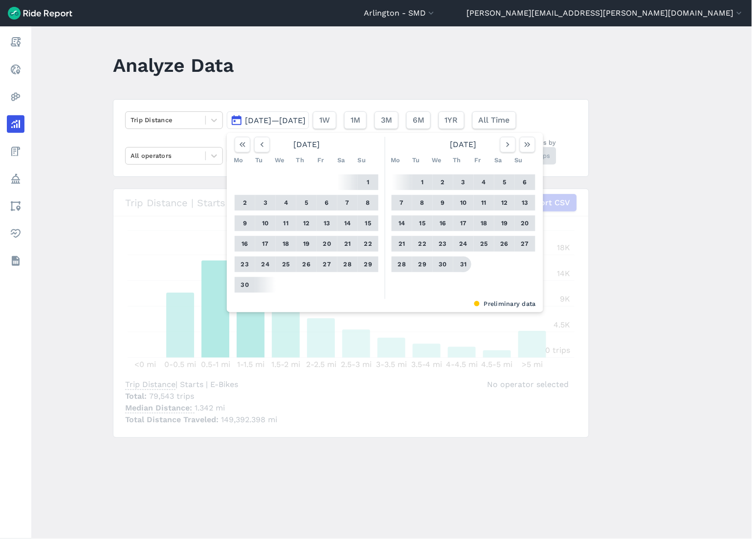
click at [462, 262] on button "31" at bounding box center [464, 265] width 16 height 16
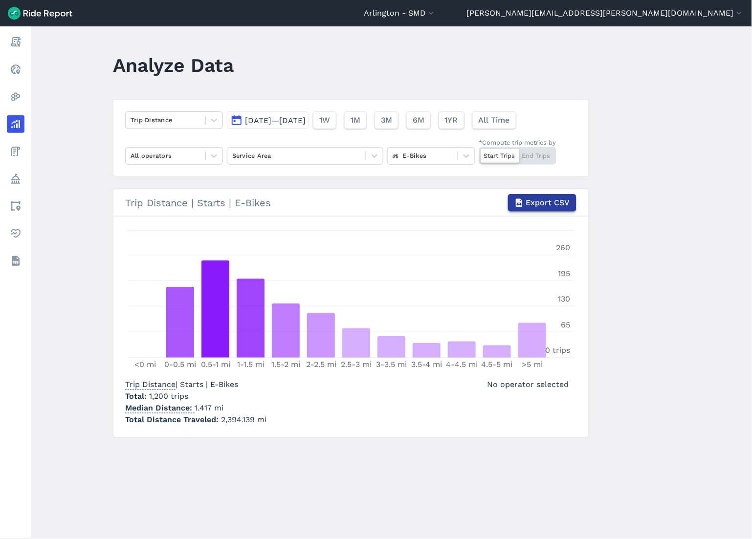
click at [543, 198] on span "Export CSV" at bounding box center [548, 203] width 44 height 12
click at [419, 158] on div at bounding box center [423, 155] width 60 height 11
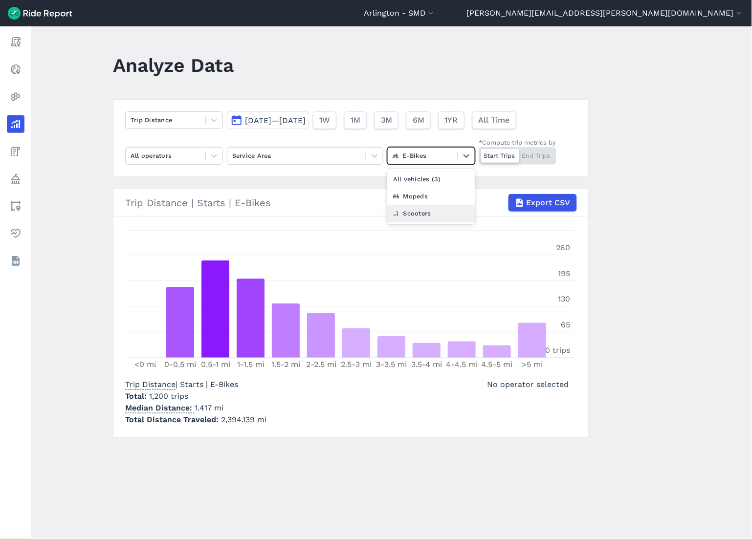
click at [419, 214] on div "Scooters" at bounding box center [431, 213] width 88 height 17
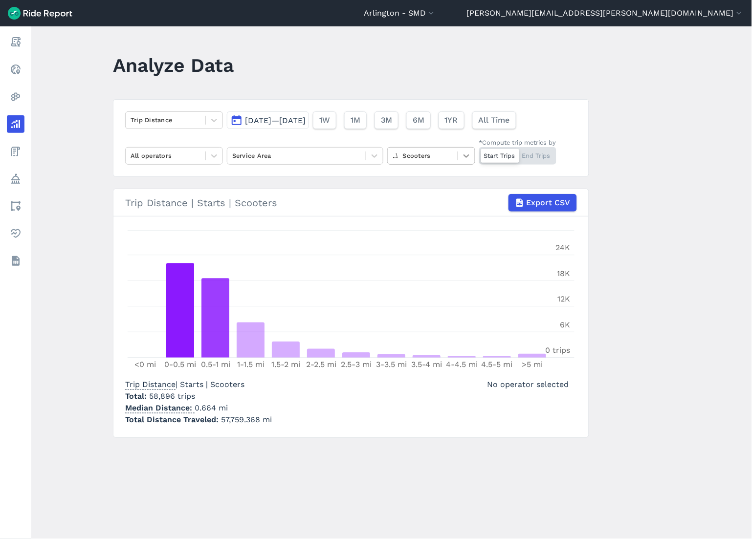
click at [458, 157] on div at bounding box center [466, 156] width 17 height 17
click at [449, 197] on div "E-Bikes" at bounding box center [431, 196] width 88 height 17
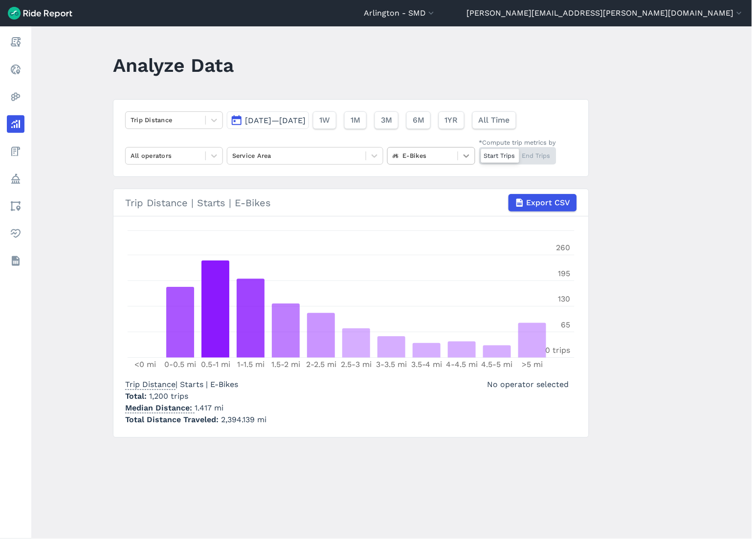
click at [466, 154] on icon at bounding box center [467, 156] width 10 height 10
click at [448, 180] on div "All vehicles (3)" at bounding box center [431, 179] width 88 height 17
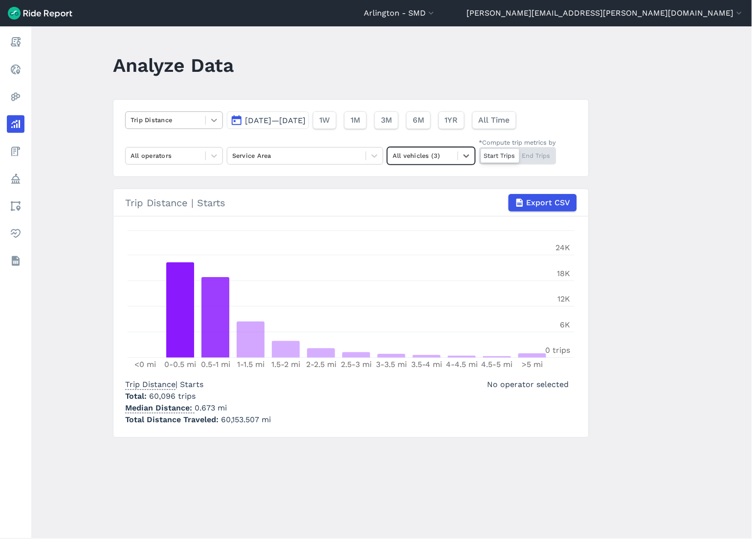
click at [213, 119] on icon at bounding box center [214, 120] width 10 height 10
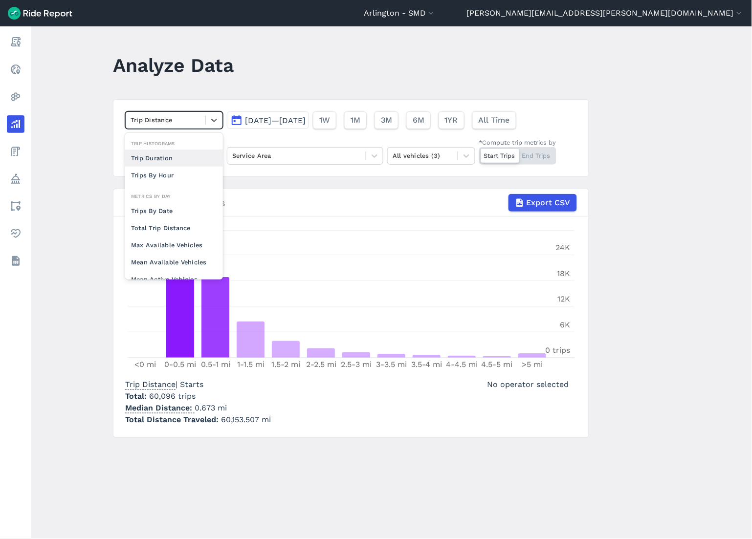
click at [193, 155] on div "Trip Duration" at bounding box center [174, 158] width 98 height 17
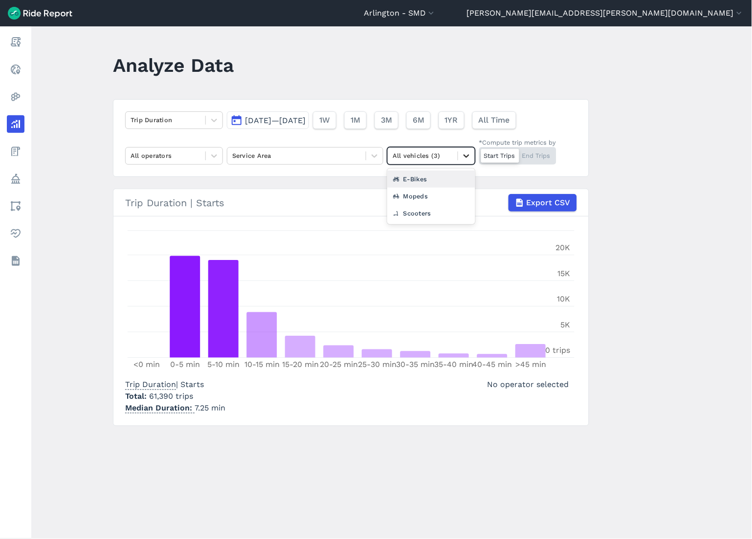
click at [462, 158] on icon at bounding box center [467, 156] width 10 height 10
click at [453, 183] on div "E-Bikes" at bounding box center [431, 179] width 88 height 17
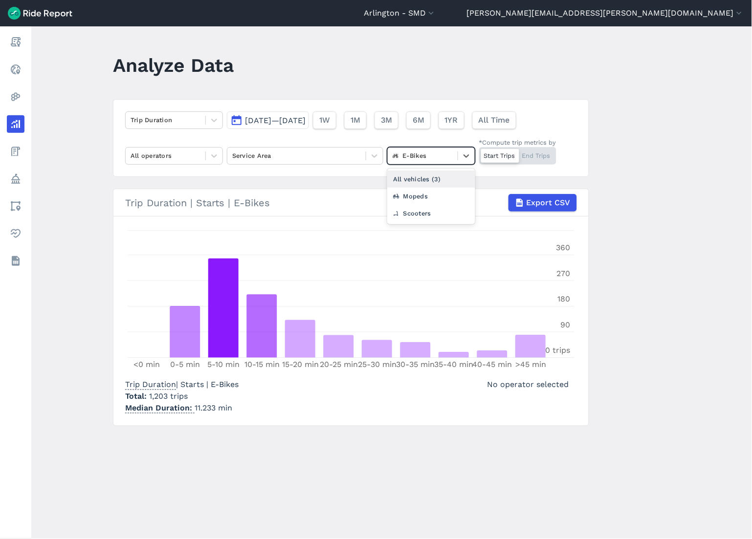
click at [412, 153] on div at bounding box center [423, 155] width 60 height 11
click at [414, 213] on div "Scooters" at bounding box center [431, 213] width 88 height 17
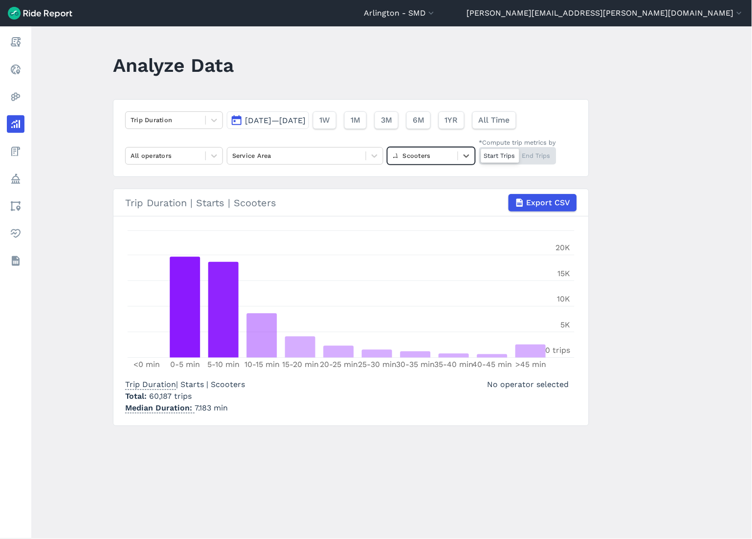
click at [250, 121] on span "[DATE]—[DATE]" at bounding box center [275, 120] width 61 height 9
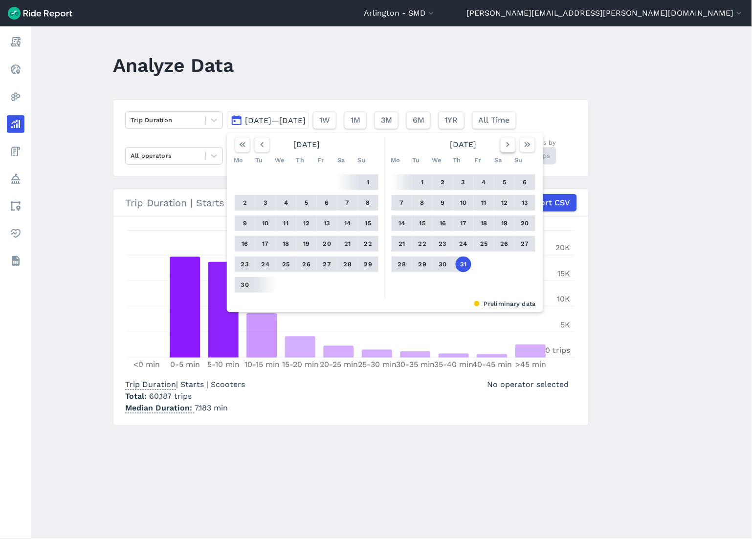
click at [505, 147] on icon "button" at bounding box center [508, 145] width 10 height 10
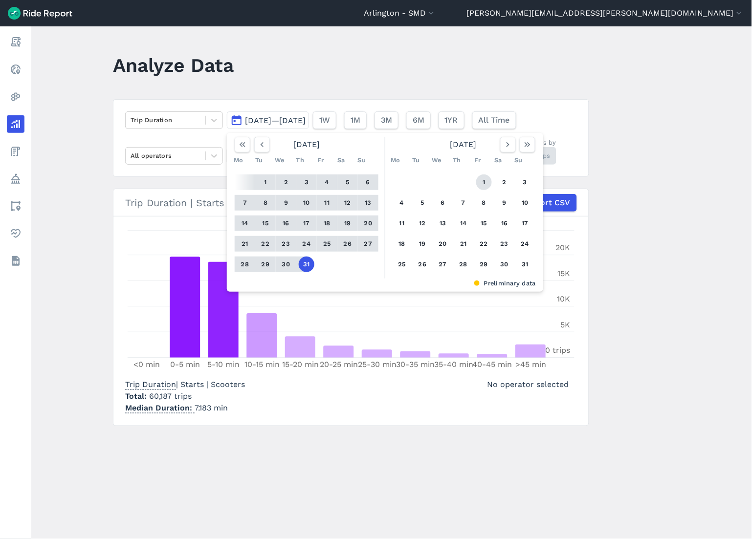
click at [482, 183] on button "1" at bounding box center [484, 183] width 16 height 16
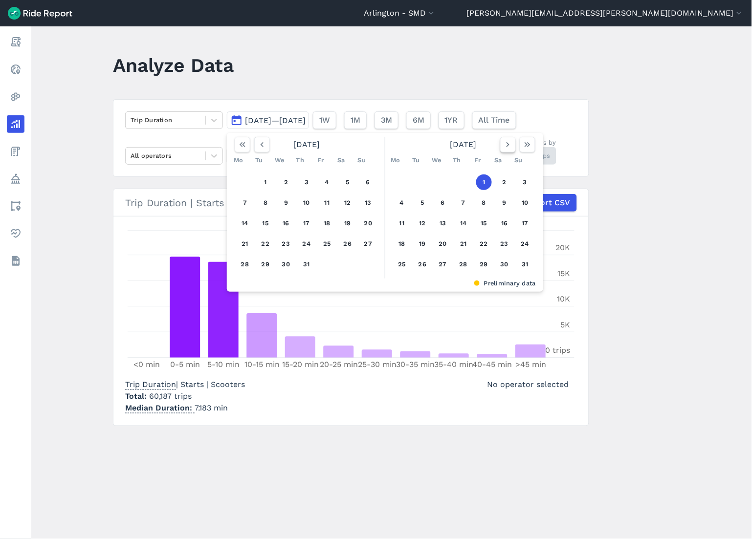
click at [504, 143] on icon "button" at bounding box center [508, 145] width 10 height 10
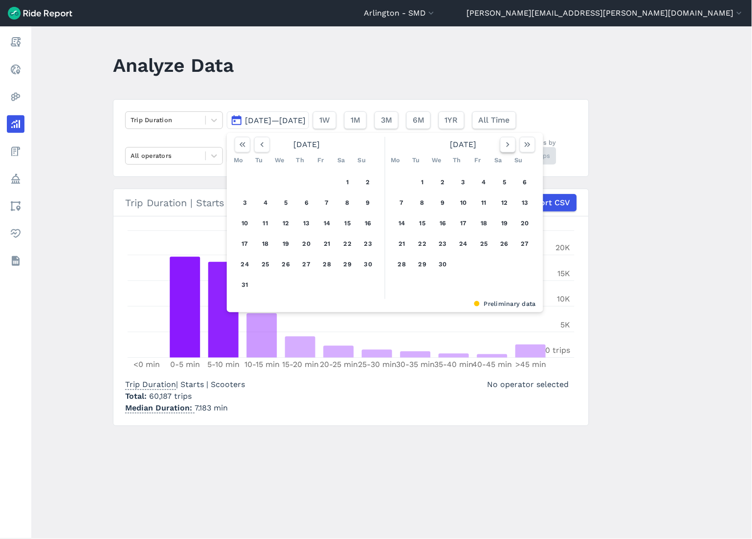
click at [504, 143] on icon "button" at bounding box center [508, 145] width 10 height 10
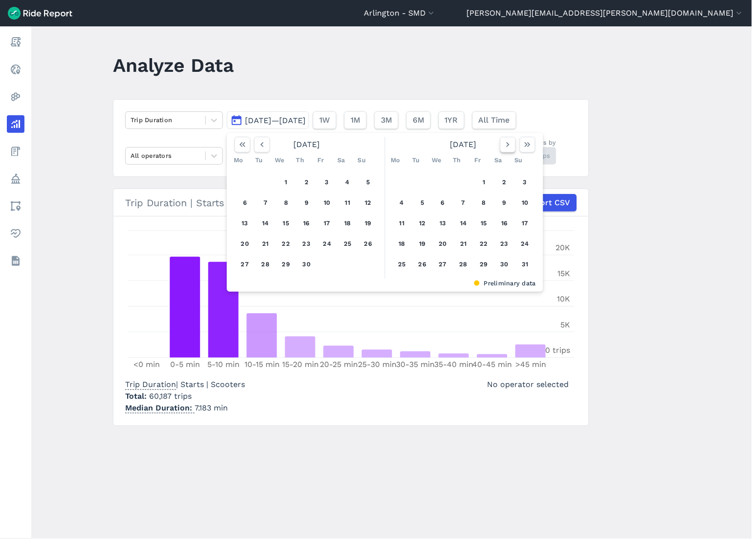
click at [504, 143] on icon "button" at bounding box center [508, 145] width 10 height 10
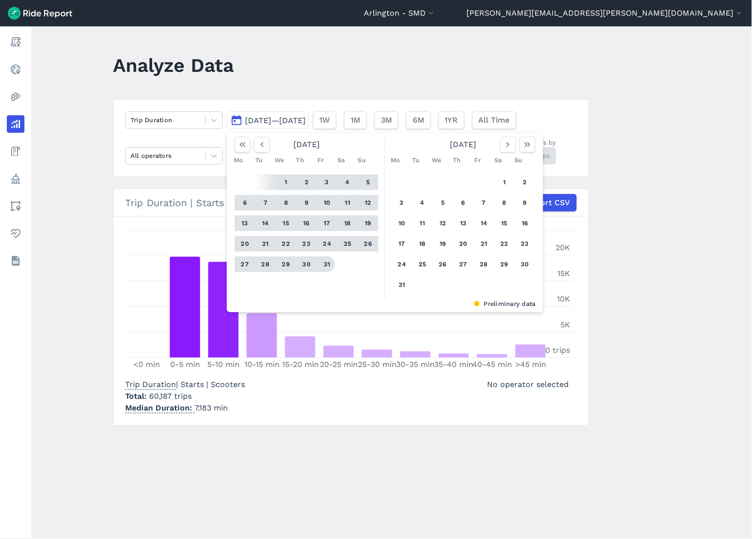
click at [329, 261] on button "31" at bounding box center [327, 265] width 16 height 16
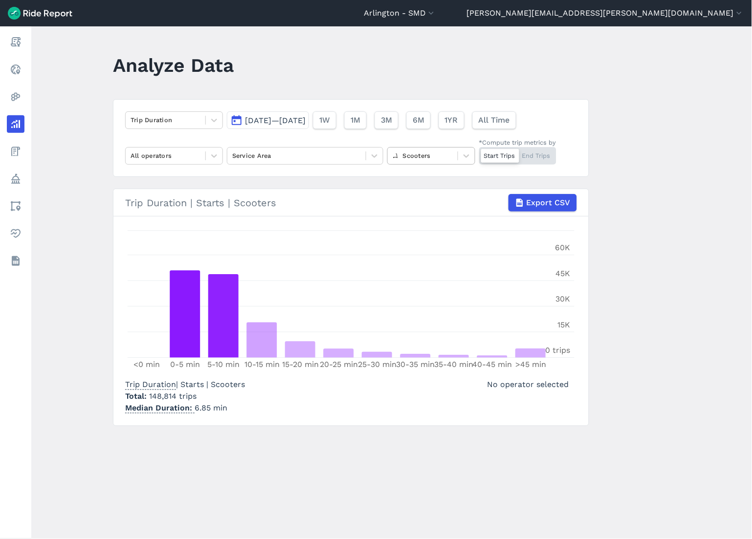
click at [421, 159] on div at bounding box center [423, 155] width 60 height 11
click at [417, 201] on div "E-Bikes" at bounding box center [431, 196] width 88 height 17
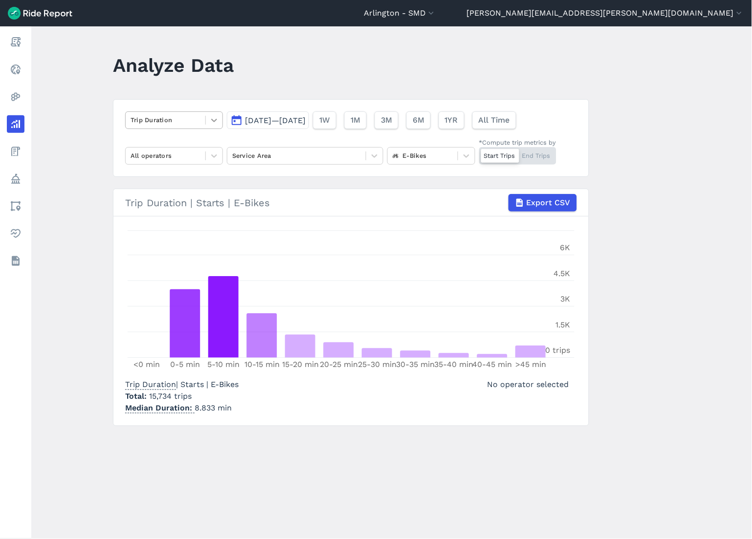
click at [212, 115] on icon at bounding box center [214, 120] width 10 height 10
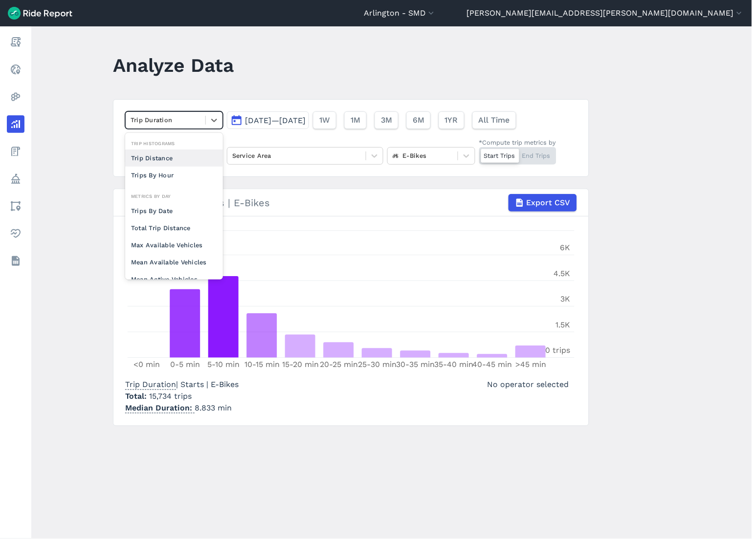
click at [182, 164] on div "Trip Distance" at bounding box center [174, 158] width 98 height 17
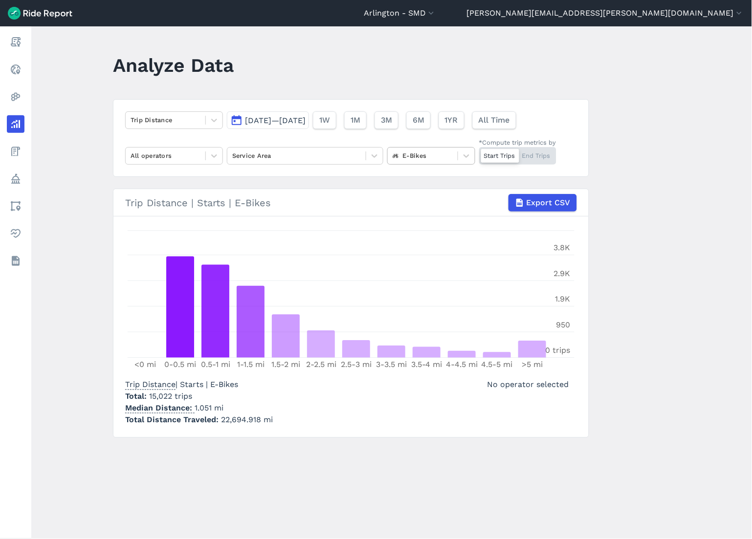
click at [431, 157] on div at bounding box center [423, 155] width 60 height 11
click at [423, 209] on div "Scooters" at bounding box center [431, 213] width 88 height 17
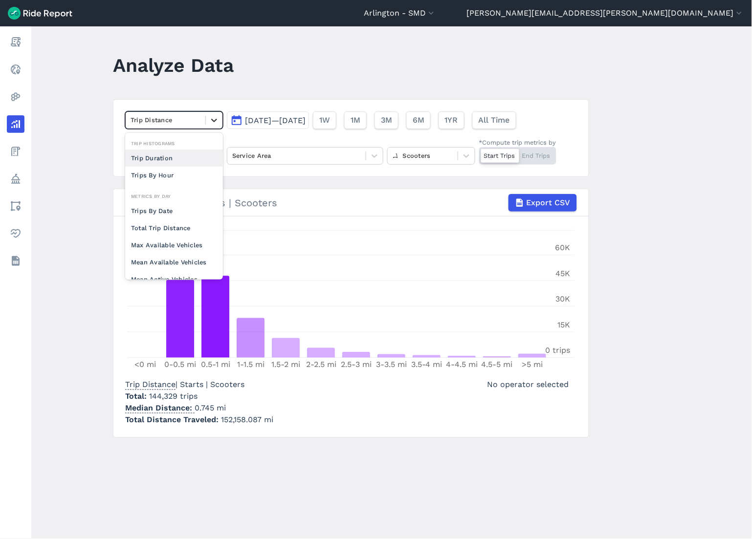
click at [209, 120] on icon at bounding box center [214, 120] width 10 height 10
click at [194, 157] on div "Trip Duration" at bounding box center [174, 158] width 98 height 17
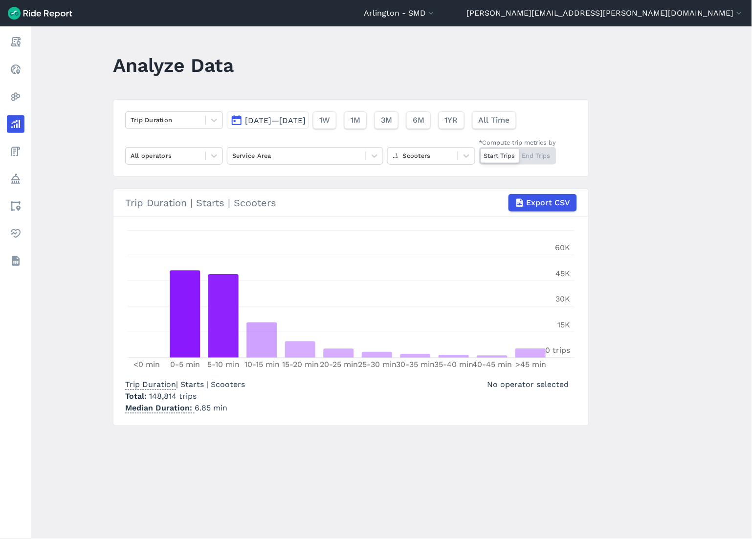
click at [540, 159] on div "Start Trips End Trips" at bounding box center [517, 156] width 77 height 18
click at [479, 154] on input "*Compute trip metrics by Start Trips End Trips" at bounding box center [479, 150] width 0 height 6
click at [490, 156] on div "Start Trips End Trips" at bounding box center [517, 156] width 77 height 18
click at [479, 154] on input "*Compute trip metrics by Start Trips End Trips" at bounding box center [479, 150] width 0 height 6
click at [215, 119] on icon at bounding box center [214, 120] width 10 height 10
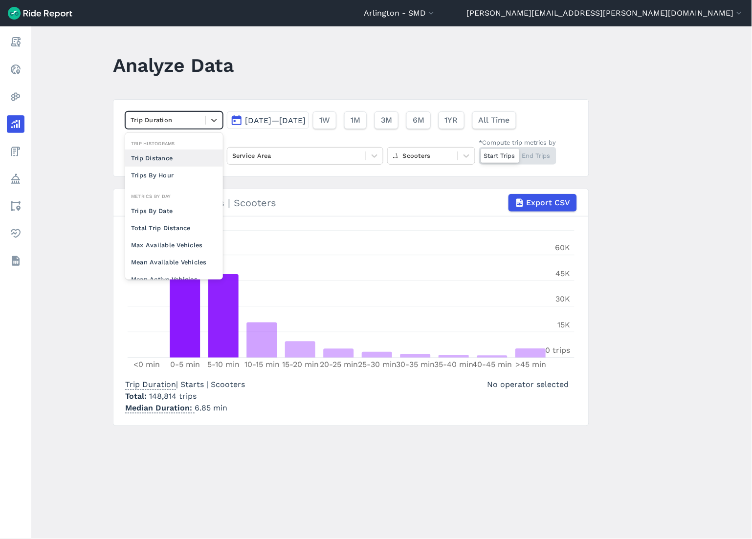
click at [194, 160] on div "Trip Distance" at bounding box center [174, 158] width 98 height 17
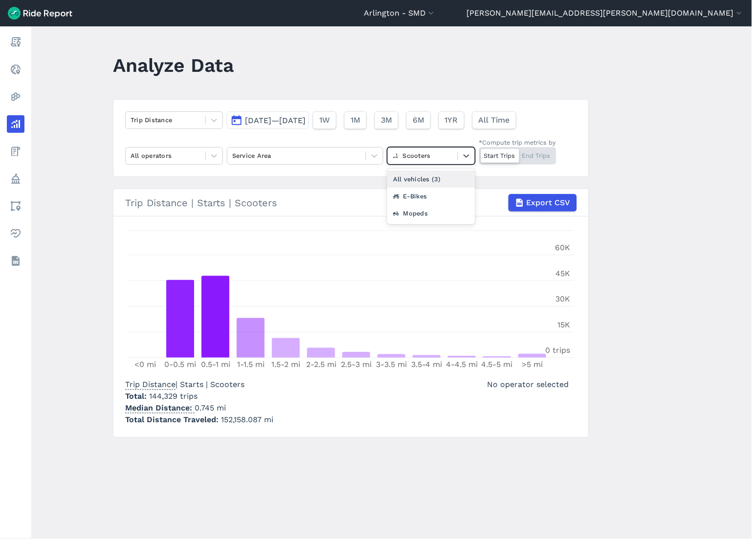
click at [403, 160] on div at bounding box center [423, 155] width 60 height 11
click at [409, 201] on div "E-Bikes" at bounding box center [431, 196] width 88 height 17
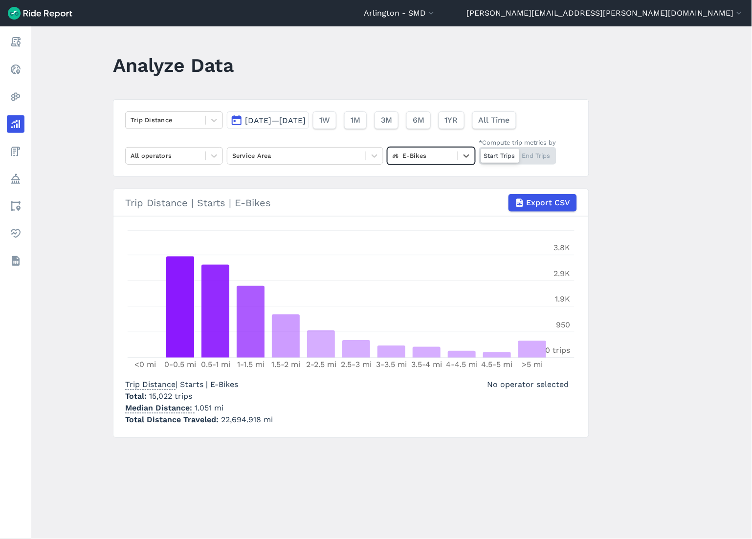
click at [543, 156] on div "Start Trips End Trips" at bounding box center [517, 156] width 77 height 18
click at [479, 154] on input "*Compute trip metrics by Start Trips End Trips" at bounding box center [479, 150] width 0 height 6
click at [501, 157] on div "Start Trips End Trips" at bounding box center [517, 156] width 77 height 18
click at [479, 154] on input "*Compute trip metrics by Start Trips End Trips" at bounding box center [479, 150] width 0 height 6
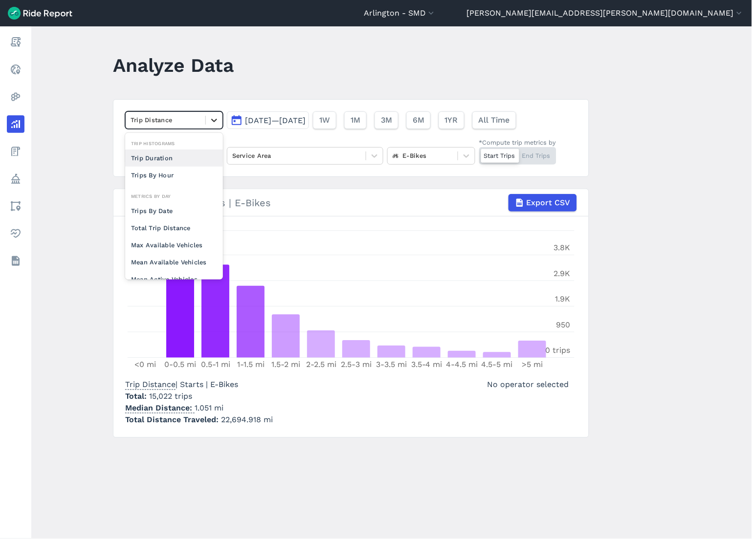
click at [209, 120] on icon at bounding box center [214, 120] width 10 height 10
click at [195, 155] on div "Trip Duration" at bounding box center [174, 158] width 98 height 17
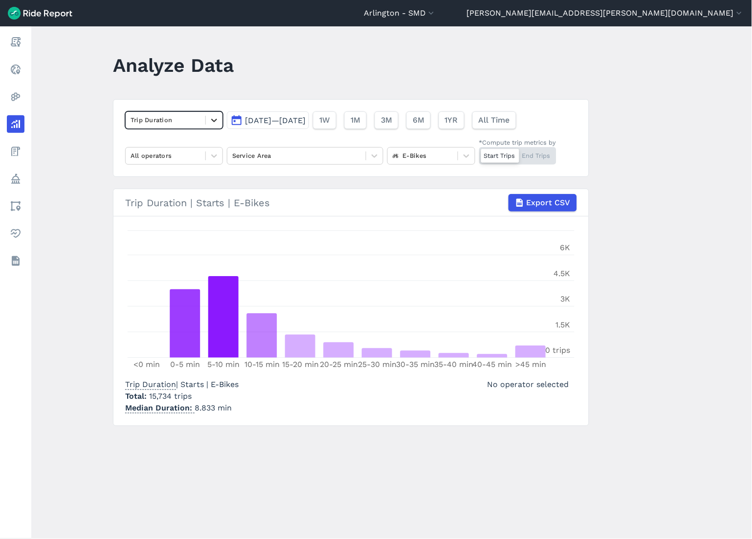
click at [213, 119] on icon at bounding box center [214, 120] width 10 height 10
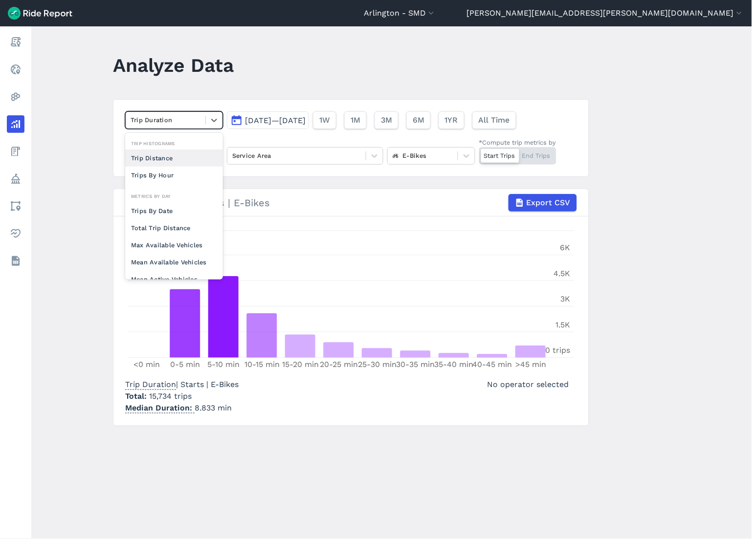
click at [196, 152] on div "Trip Distance" at bounding box center [174, 158] width 98 height 17
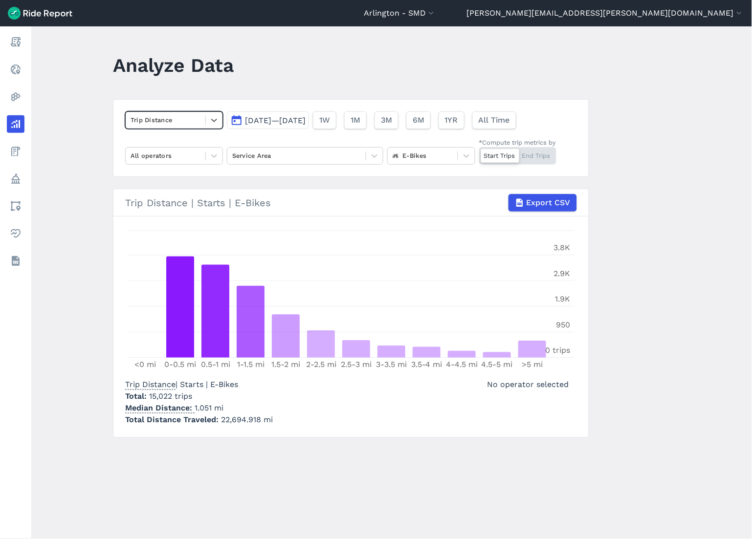
click at [199, 119] on div "Trip Distance" at bounding box center [166, 119] width 80 height 15
click at [209, 122] on icon at bounding box center [214, 120] width 10 height 10
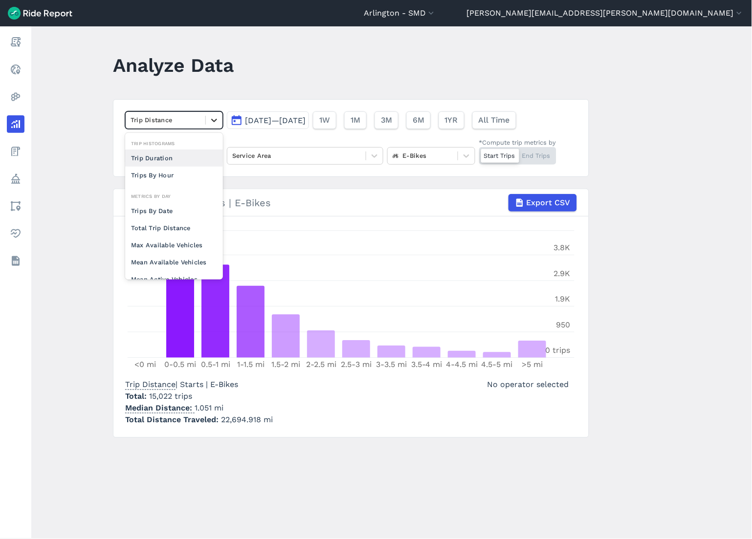
click at [209, 122] on icon at bounding box center [214, 120] width 10 height 10
click at [190, 161] on div "Trip Duration" at bounding box center [174, 158] width 98 height 17
